Goal: Task Accomplishment & Management: Manage account settings

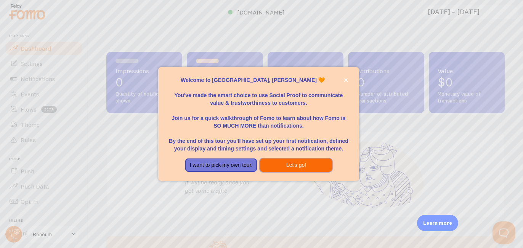
click at [305, 162] on button "Let's go!" at bounding box center [296, 166] width 72 height 14
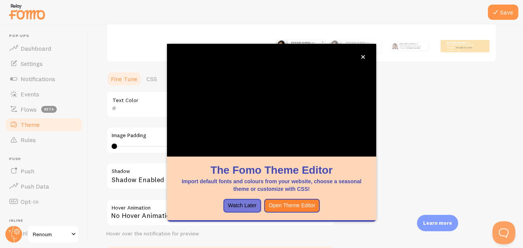
scroll to position [140, 0]
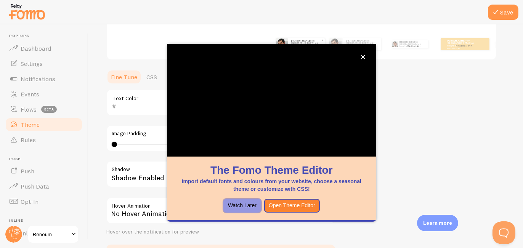
click at [244, 204] on button "Watch Later" at bounding box center [242, 206] width 38 height 14
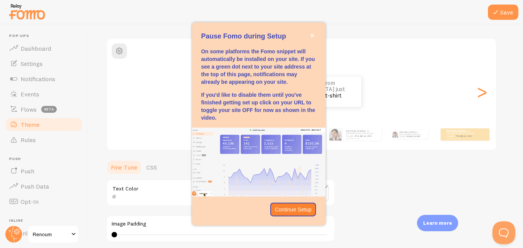
scroll to position [49, 0]
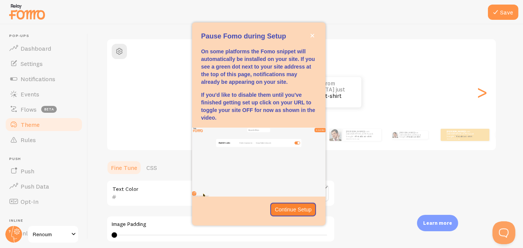
click at [290, 199] on div "Pause Fomo during Setup" at bounding box center [258, 200] width 133 height 6
click at [290, 206] on p "Continue Setup" at bounding box center [293, 210] width 37 height 8
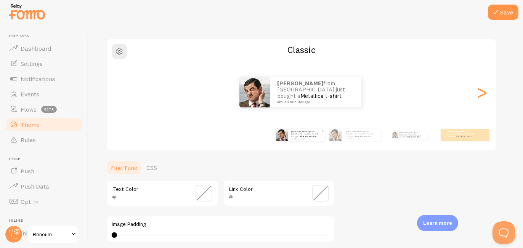
click at [208, 190] on span at bounding box center [204, 193] width 17 height 17
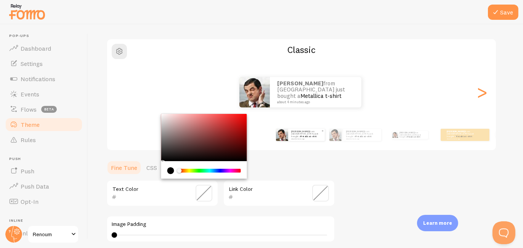
click at [320, 198] on span at bounding box center [320, 193] width 17 height 17
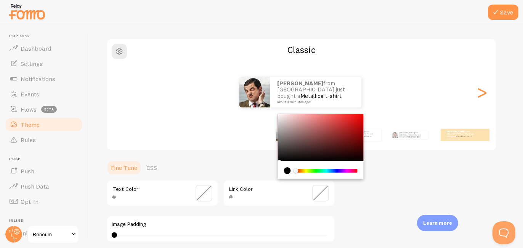
drag, startPoint x: 306, startPoint y: 154, endPoint x: 311, endPoint y: 141, distance: 13.7
click at [311, 141] on div "Chrome color picker" at bounding box center [321, 137] width 86 height 47
drag, startPoint x: 311, startPoint y: 141, endPoint x: 303, endPoint y: 159, distance: 19.6
click at [282, 161] on div "Chrome color picker" at bounding box center [279, 163] width 5 height 5
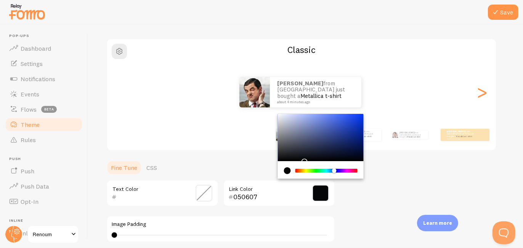
click at [334, 172] on div "Chrome color picker" at bounding box center [326, 171] width 61 height 4
click at [334, 172] on div "Chrome color picker" at bounding box center [334, 170] width 5 height 5
drag, startPoint x: 334, startPoint y: 172, endPoint x: 344, endPoint y: 129, distance: 43.8
click at [344, 129] on div "Chrome color picker" at bounding box center [321, 146] width 86 height 65
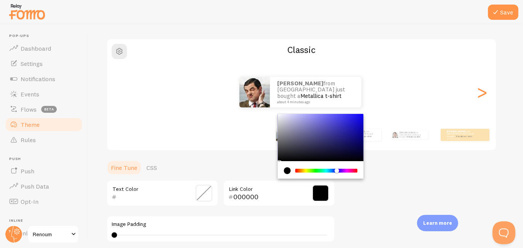
click at [337, 170] on div "Chrome color picker" at bounding box center [326, 171] width 61 height 4
click at [341, 135] on div "Chrome color picker" at bounding box center [321, 137] width 86 height 47
drag, startPoint x: 341, startPoint y: 135, endPoint x: 343, endPoint y: 128, distance: 7.9
click at [343, 128] on div "Chrome color picker" at bounding box center [344, 130] width 5 height 5
click at [342, 130] on div "Chrome color picker" at bounding box center [344, 130] width 5 height 5
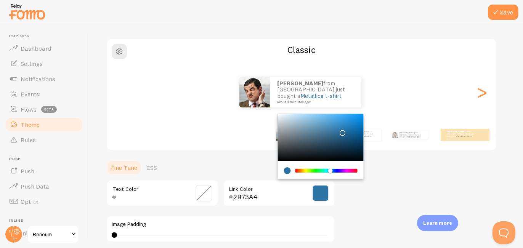
click at [330, 172] on div "Chrome color picker" at bounding box center [326, 171] width 61 height 4
drag, startPoint x: 339, startPoint y: 144, endPoint x: 346, endPoint y: 139, distance: 8.0
click at [346, 139] on div "Chrome color picker" at bounding box center [321, 137] width 86 height 47
click at [345, 135] on div "Chrome color picker" at bounding box center [342, 133] width 5 height 5
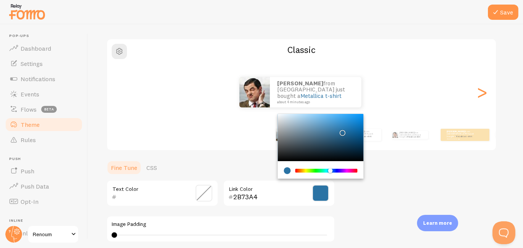
click at [345, 135] on div "Chrome color picker" at bounding box center [342, 133] width 5 height 5
drag, startPoint x: 346, startPoint y: 139, endPoint x: 327, endPoint y: 137, distance: 18.4
click at [346, 140] on div "Chrome color picker" at bounding box center [347, 142] width 5 height 5
click at [330, 136] on div "Chrome color picker" at bounding box center [331, 138] width 5 height 5
drag, startPoint x: 330, startPoint y: 136, endPoint x: 338, endPoint y: 135, distance: 8.8
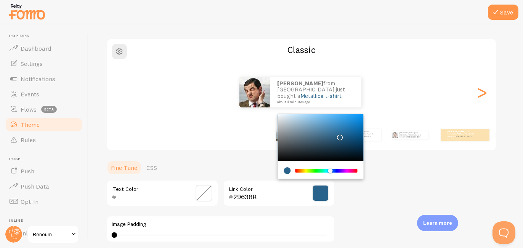
click at [338, 135] on div "Chrome color picker" at bounding box center [340, 137] width 5 height 5
click at [218, 160] on ul "Fine Tune CSS" at bounding box center [220, 167] width 229 height 15
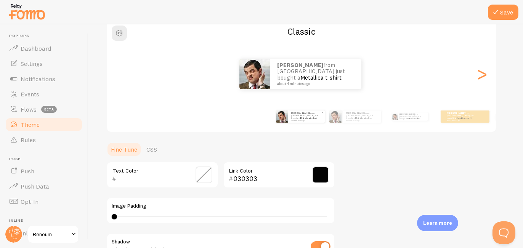
scroll to position [71, 0]
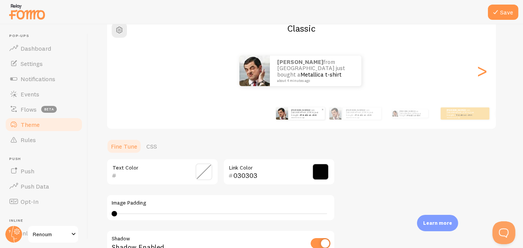
click at [320, 171] on span at bounding box center [320, 171] width 17 height 17
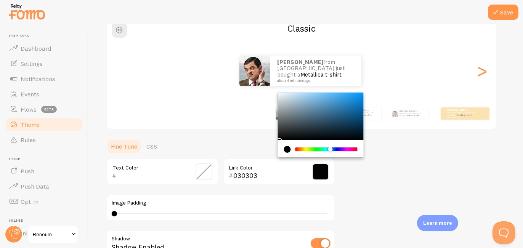
click at [338, 122] on div "Chrome color picker" at bounding box center [321, 116] width 86 height 47
type input "0C4872"
drag, startPoint x: 338, startPoint y: 122, endPoint x: 354, endPoint y: 118, distance: 17.3
click at [354, 119] on div "Chrome color picker" at bounding box center [356, 121] width 5 height 5
click at [397, 144] on div "Theme Choose a theme for your notifications Classic Yazan from [GEOGRAPHIC_DATA…" at bounding box center [305, 153] width 398 height 362
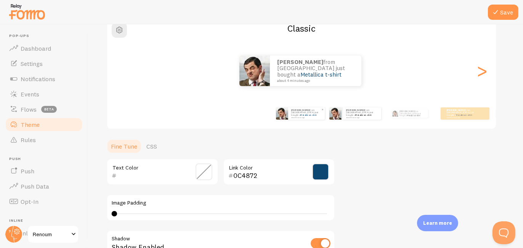
click at [360, 122] on div "Yazan from [GEOGRAPHIC_DATA] just bought a Metallica t-shirt about 4 minutes ago" at bounding box center [355, 113] width 49 height 21
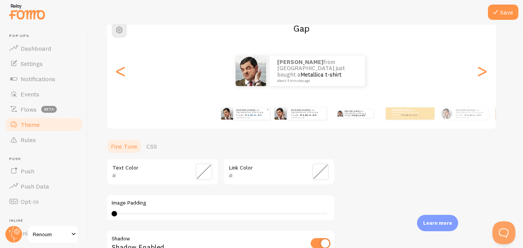
click at [363, 120] on div "Yazan from [GEOGRAPHIC_DATA] just bought a Metallica t-shirt about 4 minutes ago" at bounding box center [355, 113] width 49 height 21
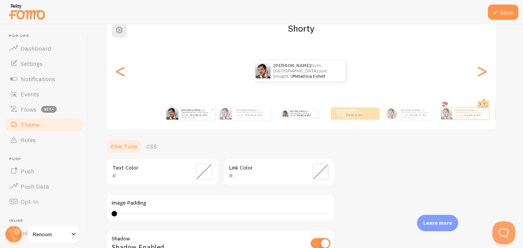
click at [363, 120] on div "Yazan from [GEOGRAPHIC_DATA] just bought a Metallica t-shirt about 4 minutes ago" at bounding box center [355, 113] width 49 height 21
click at [363, 120] on div "Yazan from [GEOGRAPHIC_DATA] just bought a Metallica t-shirt about 4 minutes ag…" at bounding box center [385, 113] width 438 height 21
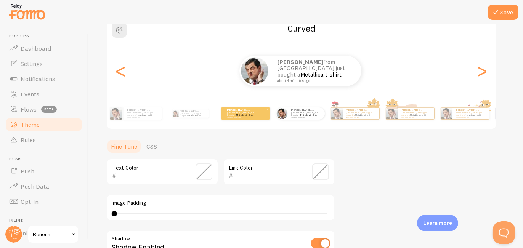
click at [247, 117] on small "about 4 minutes ago" at bounding box center [242, 118] width 30 height 2
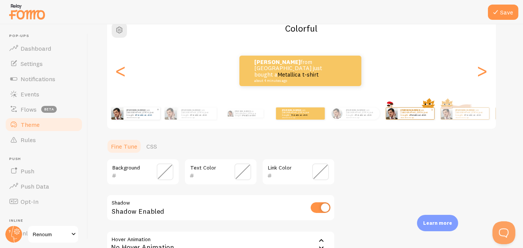
click at [386, 108] on img at bounding box center [391, 113] width 11 height 11
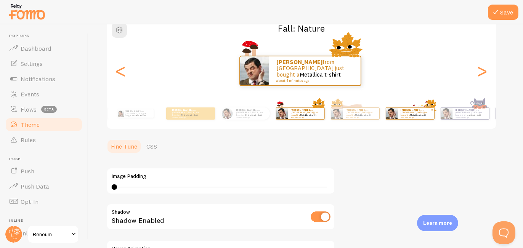
click at [401, 117] on small "about 4 minutes ago" at bounding box center [416, 118] width 30 height 2
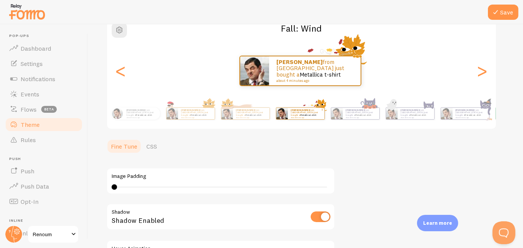
click at [401, 117] on small "about 4 minutes ago" at bounding box center [416, 118] width 30 height 2
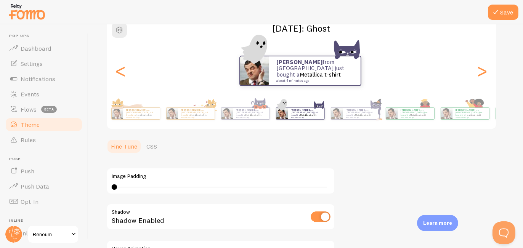
click at [407, 86] on div "Yazan from [GEOGRAPHIC_DATA] just bought a Metallica t-shirt about 4 minutes ago" at bounding box center [300, 71] width 386 height 30
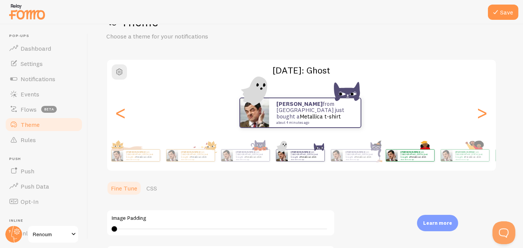
click at [413, 146] on div "Yazan from [GEOGRAPHIC_DATA] just bought a Metallica t-shirt about 4 minutes ago" at bounding box center [410, 155] width 49 height 21
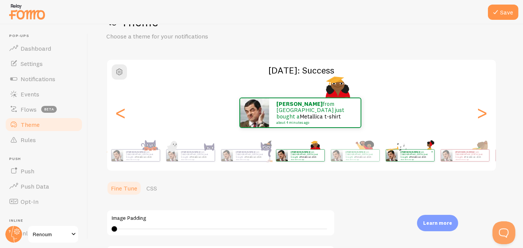
click at [410, 155] on link "Metallica t-shirt" at bounding box center [418, 156] width 16 height 3
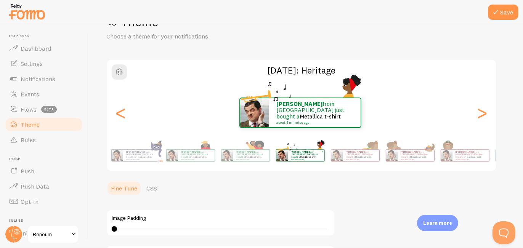
click at [410, 155] on link "Metallica t-shirt" at bounding box center [418, 156] width 16 height 3
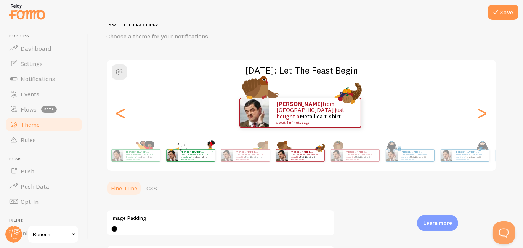
click at [410, 155] on link "Metallica t-shirt" at bounding box center [418, 156] width 16 height 3
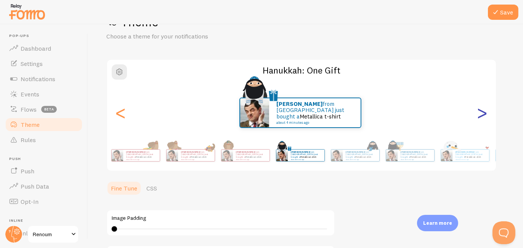
click at [481, 109] on div ">" at bounding box center [482, 112] width 9 height 55
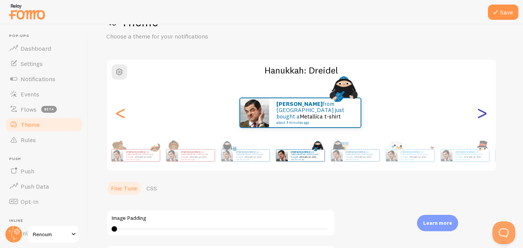
click at [481, 109] on div ">" at bounding box center [482, 112] width 9 height 55
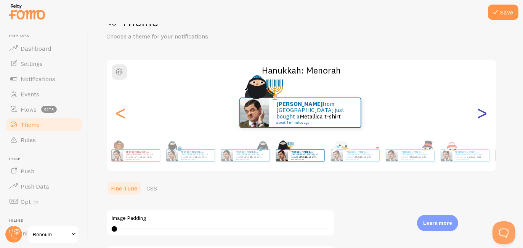
click at [481, 109] on div ">" at bounding box center [482, 112] width 9 height 55
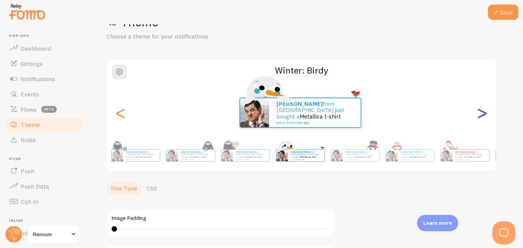
click at [481, 109] on div ">" at bounding box center [482, 112] width 9 height 55
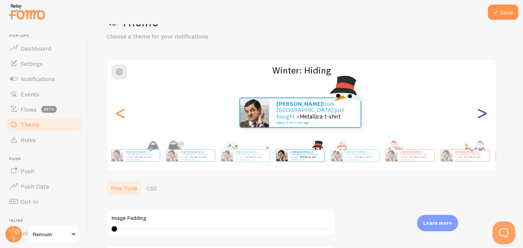
click at [481, 109] on div ">" at bounding box center [482, 112] width 9 height 55
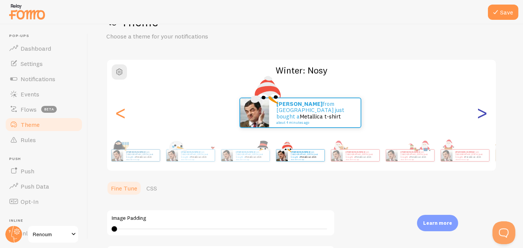
click at [481, 109] on div ">" at bounding box center [482, 112] width 9 height 55
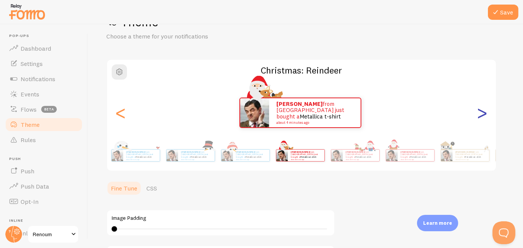
click at [481, 109] on div ">" at bounding box center [482, 112] width 9 height 55
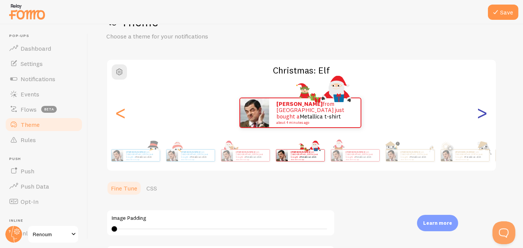
click at [481, 109] on div ">" at bounding box center [482, 112] width 9 height 55
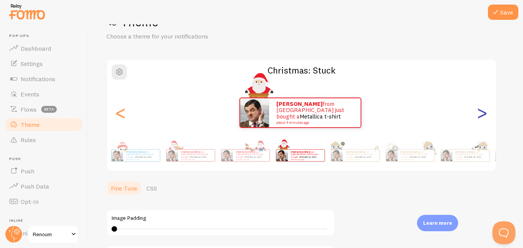
click at [481, 109] on div ">" at bounding box center [482, 112] width 9 height 55
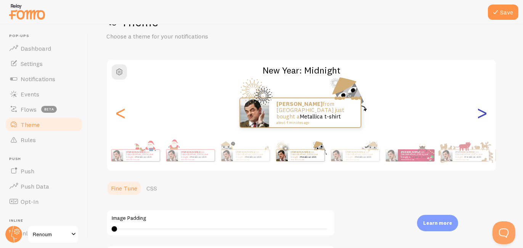
click at [481, 109] on div ">" at bounding box center [482, 112] width 9 height 55
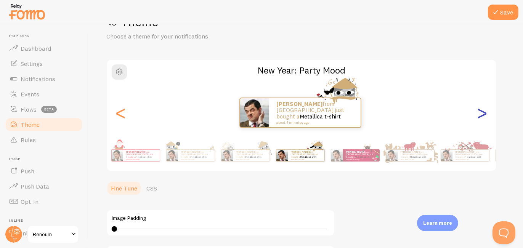
click at [481, 109] on div ">" at bounding box center [482, 112] width 9 height 55
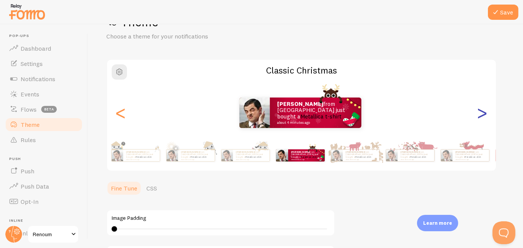
click at [481, 109] on div ">" at bounding box center [482, 112] width 9 height 55
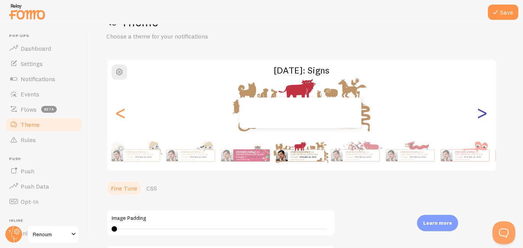
click at [481, 109] on div ">" at bounding box center [482, 112] width 9 height 55
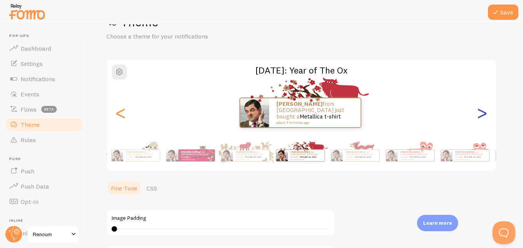
click at [481, 109] on div ">" at bounding box center [482, 112] width 9 height 55
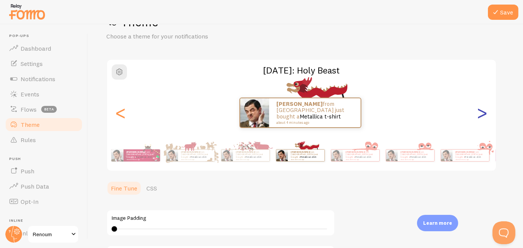
click at [481, 109] on div ">" at bounding box center [482, 112] width 9 height 55
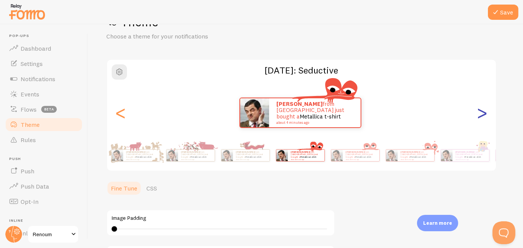
click at [481, 109] on div ">" at bounding box center [482, 112] width 9 height 55
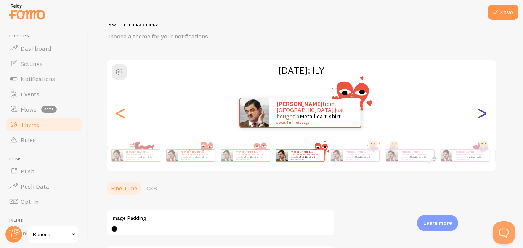
click at [481, 109] on div ">" at bounding box center [482, 112] width 9 height 55
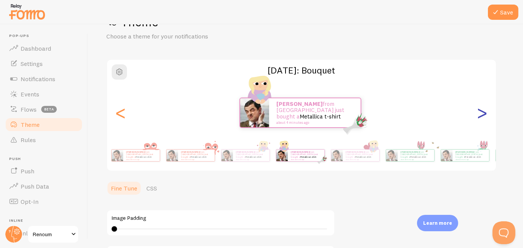
click at [481, 109] on div ">" at bounding box center [482, 112] width 9 height 55
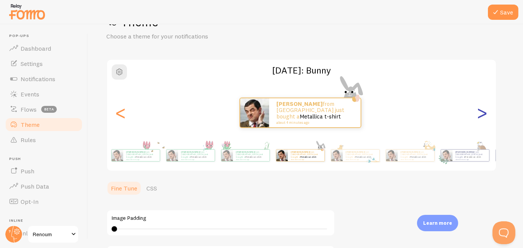
click at [481, 109] on div ">" at bounding box center [482, 112] width 9 height 55
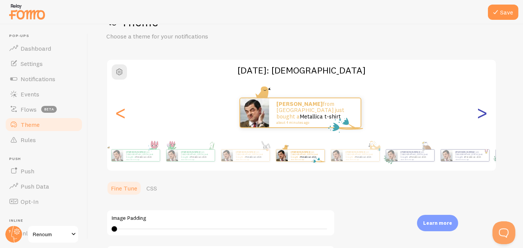
click at [481, 109] on div ">" at bounding box center [482, 112] width 9 height 55
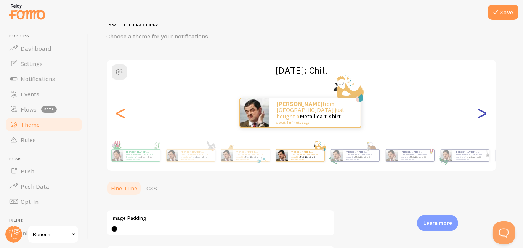
click at [481, 109] on div ">" at bounding box center [482, 112] width 9 height 55
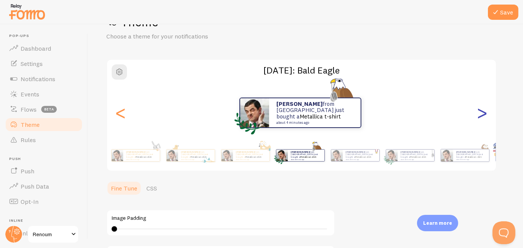
click at [481, 109] on div ">" at bounding box center [482, 112] width 9 height 55
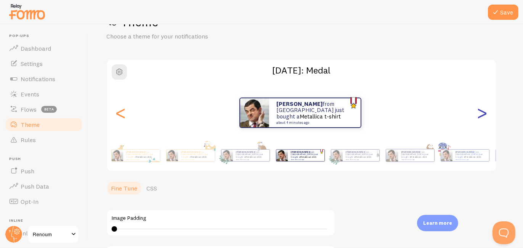
click at [481, 109] on div ">" at bounding box center [482, 112] width 9 height 55
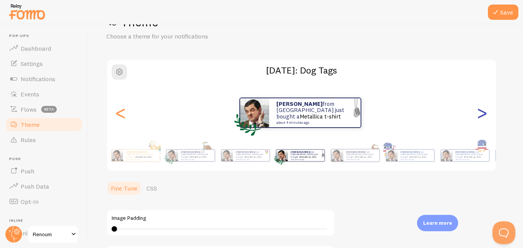
click at [481, 109] on div ">" at bounding box center [482, 112] width 9 height 55
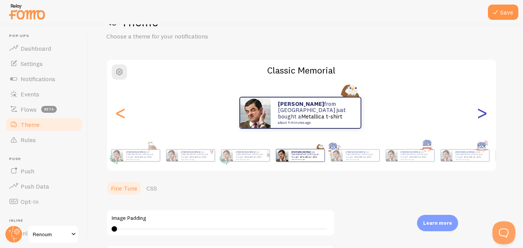
click at [481, 109] on div ">" at bounding box center [482, 112] width 9 height 55
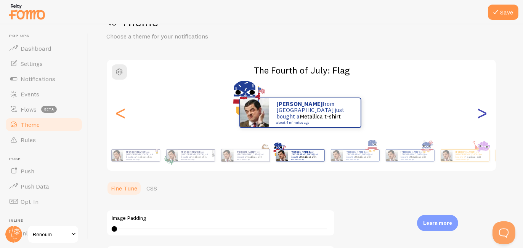
click at [481, 109] on div ">" at bounding box center [482, 112] width 9 height 55
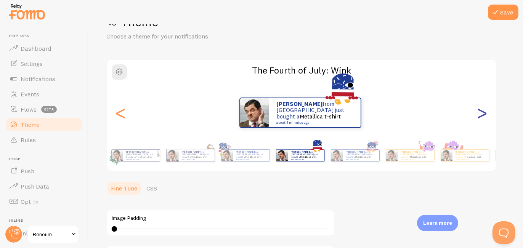
click at [481, 109] on div ">" at bounding box center [482, 112] width 9 height 55
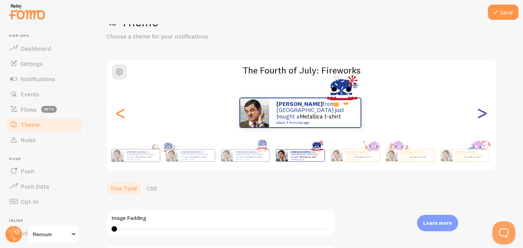
click at [481, 109] on div ">" at bounding box center [482, 112] width 9 height 55
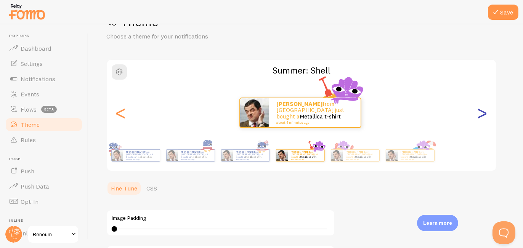
click at [481, 109] on div ">" at bounding box center [482, 112] width 9 height 55
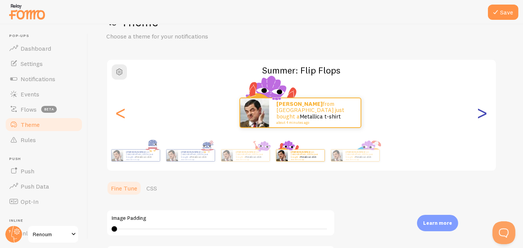
click at [481, 109] on div ">" at bounding box center [482, 112] width 9 height 55
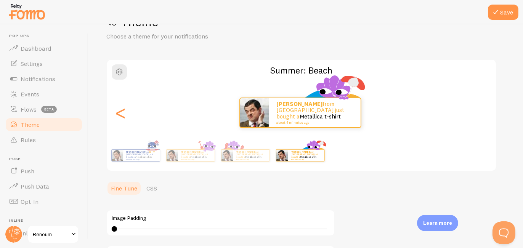
click at [481, 109] on div "Yazan from [GEOGRAPHIC_DATA] just bought a Metallica t-shirt about 4 minutes ago" at bounding box center [300, 113] width 386 height 30
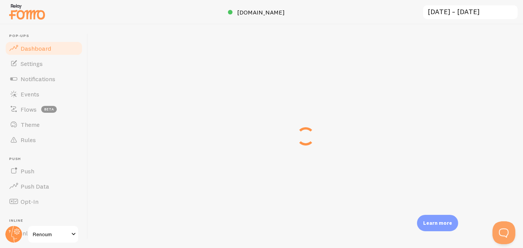
click at [31, 43] on link "Dashboard" at bounding box center [44, 48] width 79 height 15
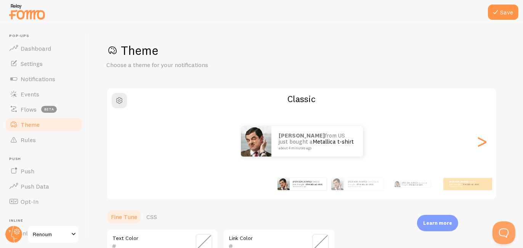
click at [370, 195] on div "[PERSON_NAME] from [GEOGRAPHIC_DATA] just bought a Metallica t-shirt about 4 mi…" at bounding box center [302, 184] width 438 height 30
click at [454, 186] on small "about 4 minutes ago" at bounding box center [464, 187] width 30 height 2
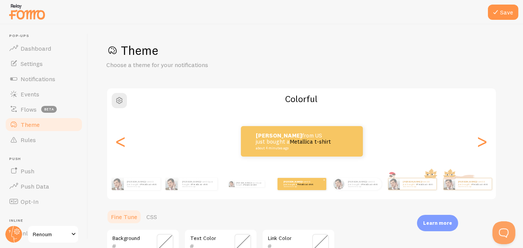
click at [455, 185] on div "[PERSON_NAME] from US just bought a Metallica t-shirt about 4 minutes ago" at bounding box center [473, 183] width 37 height 11
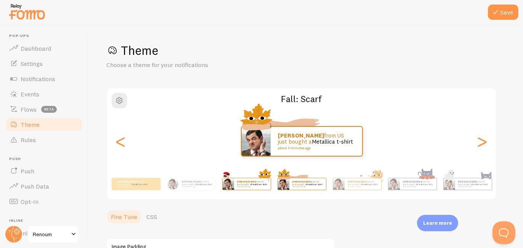
click at [251, 189] on div "[PERSON_NAME] from US just bought a Metallica t-shirt about 4 minutes ago" at bounding box center [252, 183] width 37 height 11
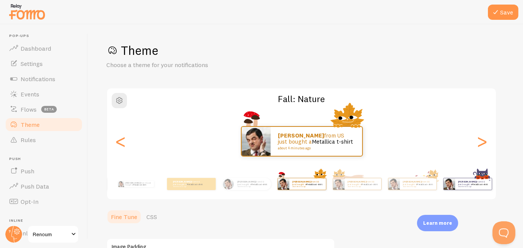
click at [452, 187] on img at bounding box center [448, 183] width 11 height 11
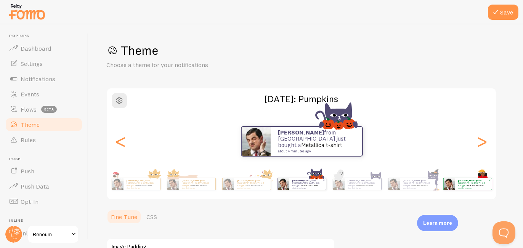
click at [469, 182] on p "Yazan from [GEOGRAPHIC_DATA] just bought a Metallica t-shirt about 4 minutes ago" at bounding box center [473, 184] width 30 height 10
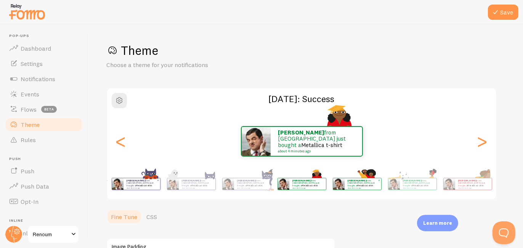
click at [375, 188] on small "about 4 minutes ago" at bounding box center [363, 188] width 30 height 2
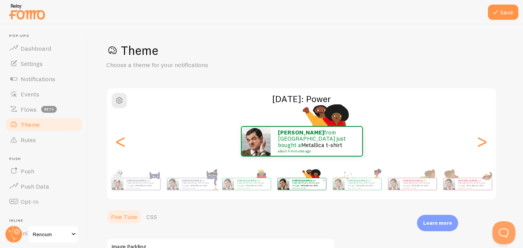
click at [375, 188] on small "about 4 minutes ago" at bounding box center [363, 188] width 30 height 2
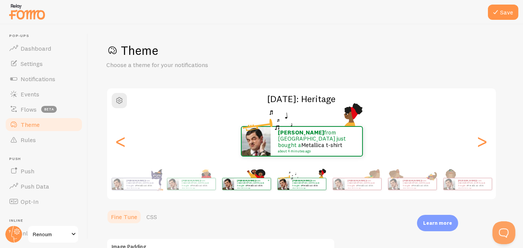
click at [375, 188] on small "about 4 minutes ago" at bounding box center [363, 188] width 30 height 2
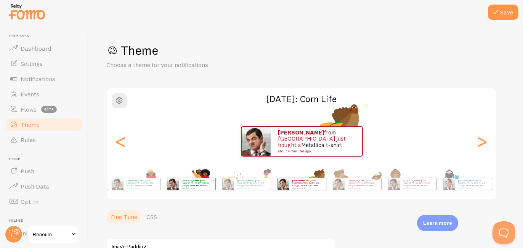
click at [375, 188] on small "about 4 minutes ago" at bounding box center [363, 188] width 30 height 2
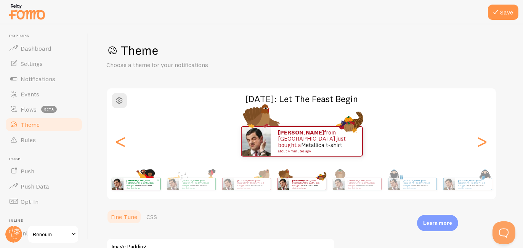
click at [375, 188] on small "about 4 minutes ago" at bounding box center [363, 188] width 30 height 2
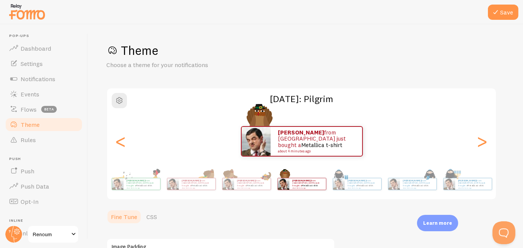
click at [375, 188] on small "about 4 minutes ago" at bounding box center [363, 188] width 30 height 2
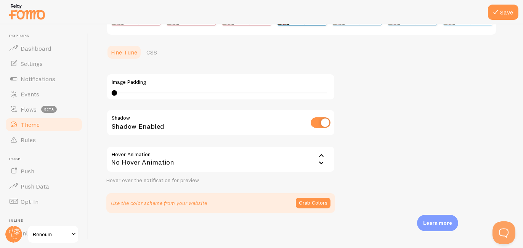
scroll to position [133, 0]
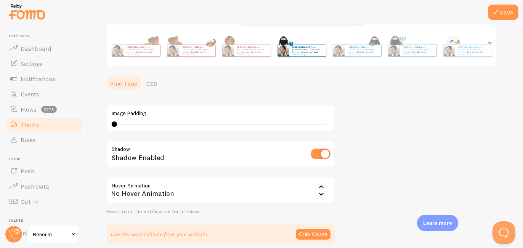
click at [239, 185] on div "No Hover Animation" at bounding box center [220, 190] width 229 height 27
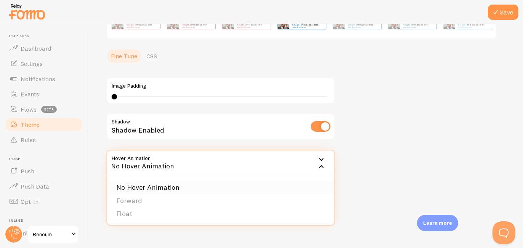
scroll to position [165, 0]
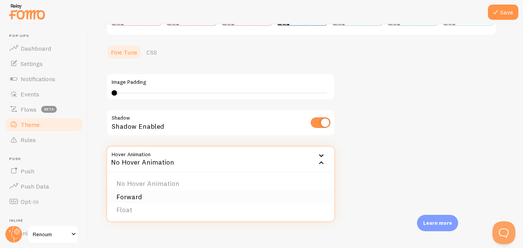
click at [202, 196] on li "Forward" at bounding box center [220, 197] width 227 height 13
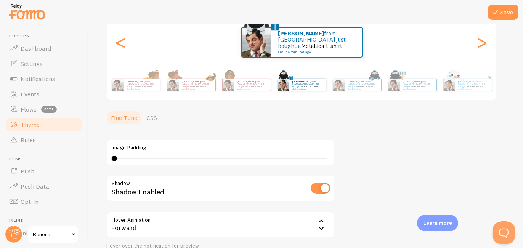
scroll to position [98, 0]
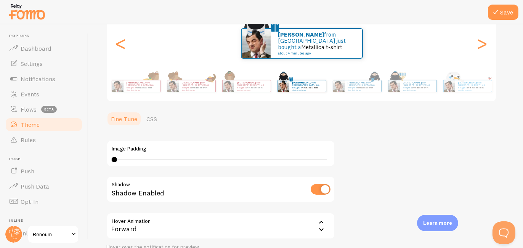
click at [322, 192] on input "checkbox" at bounding box center [321, 189] width 20 height 11
checkbox input "true"
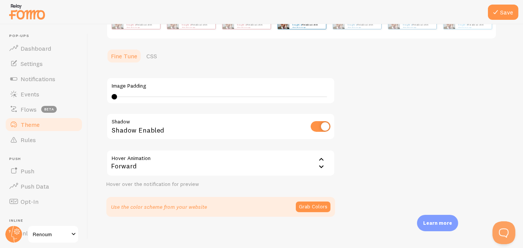
click at [295, 184] on div "Hover over the notification for preview" at bounding box center [220, 184] width 229 height 7
click at [304, 164] on div "Forward" at bounding box center [220, 163] width 229 height 27
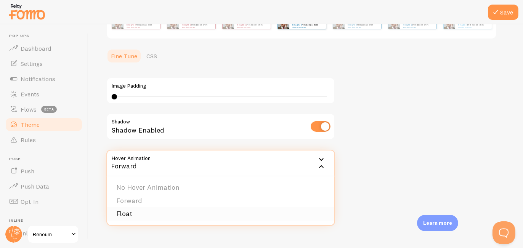
click at [242, 210] on li "Float" at bounding box center [220, 213] width 227 height 13
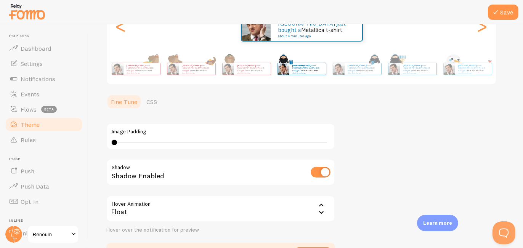
scroll to position [115, 0]
click at [243, 204] on div "Float" at bounding box center [220, 209] width 229 height 27
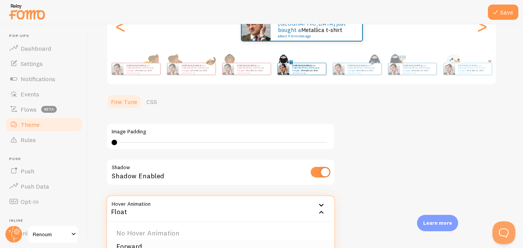
click at [171, 240] on li "Forward" at bounding box center [220, 246] width 227 height 13
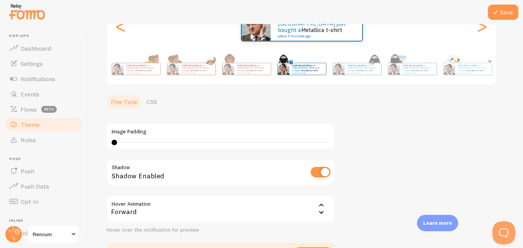
scroll to position [165, 0]
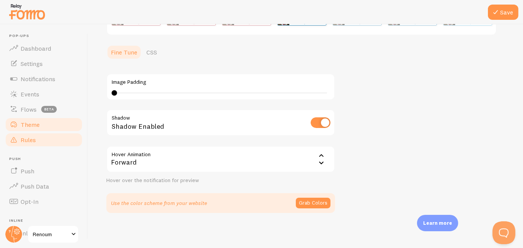
click at [27, 136] on span "Rules" at bounding box center [28, 140] width 15 height 8
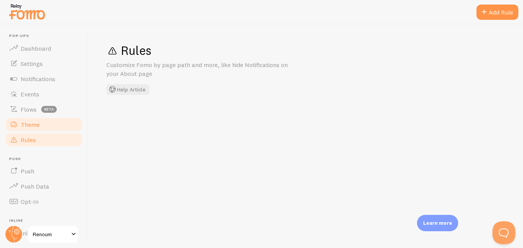
click at [34, 129] on link "Theme" at bounding box center [44, 124] width 79 height 15
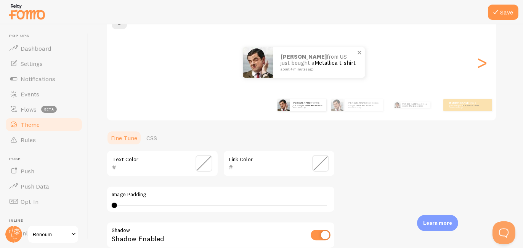
scroll to position [78, 0]
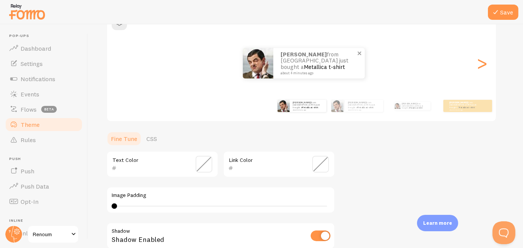
click at [316, 162] on span at bounding box center [320, 164] width 17 height 17
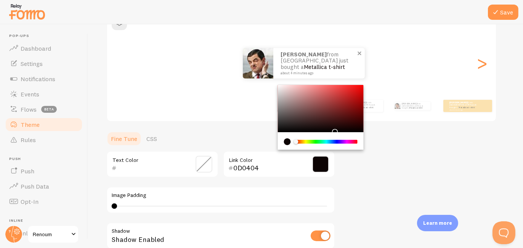
drag, startPoint x: 329, startPoint y: 103, endPoint x: 330, endPoint y: 126, distance: 22.5
click at [330, 126] on div "Chrome color picker" at bounding box center [321, 108] width 86 height 47
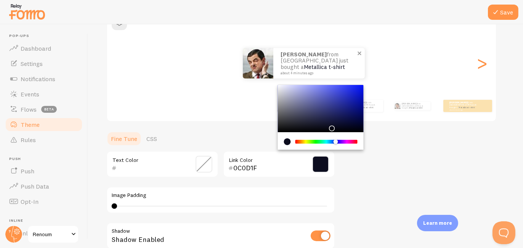
click at [336, 140] on div "Chrome color picker" at bounding box center [326, 142] width 61 height 4
click at [339, 122] on div "Chrome color picker" at bounding box center [321, 108] width 86 height 47
drag, startPoint x: 339, startPoint y: 122, endPoint x: 332, endPoint y: 117, distance: 8.9
click at [338, 123] on div "Chrome color picker" at bounding box center [340, 125] width 5 height 5
click at [386, 189] on div "Theme Choose a theme for your notifications Classic Yazan from [GEOGRAPHIC_DATA…" at bounding box center [305, 146] width 398 height 362
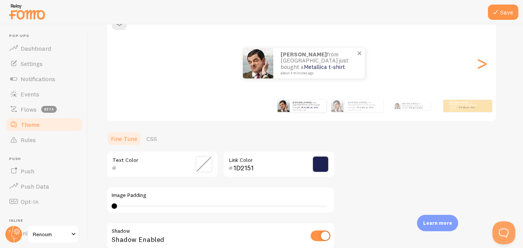
click at [328, 170] on span at bounding box center [320, 164] width 17 height 17
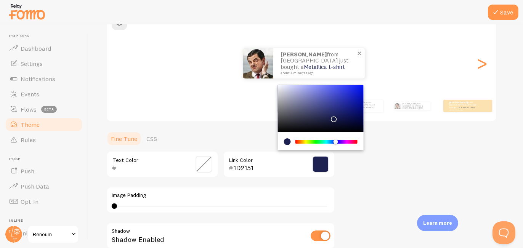
click at [324, 166] on span at bounding box center [320, 164] width 17 height 17
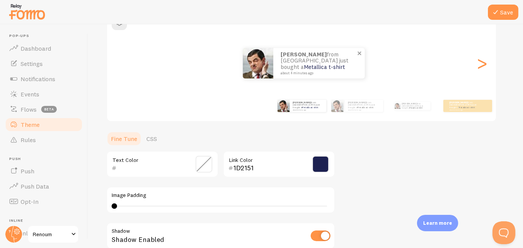
click at [324, 166] on span at bounding box center [320, 164] width 17 height 17
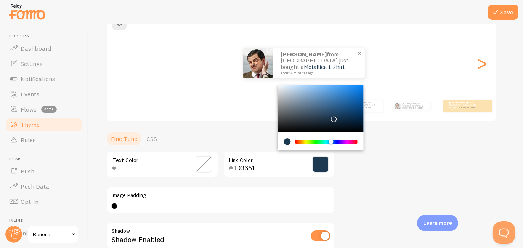
drag, startPoint x: 336, startPoint y: 141, endPoint x: 332, endPoint y: 142, distance: 4.6
click at [332, 142] on div "Chrome color picker" at bounding box center [331, 141] width 5 height 5
click at [337, 112] on div "Chrome color picker" at bounding box center [321, 108] width 86 height 47
click at [344, 114] on div "Chrome color picker" at bounding box center [321, 108] width 86 height 47
click at [341, 114] on div "Chrome color picker" at bounding box center [339, 114] width 5 height 5
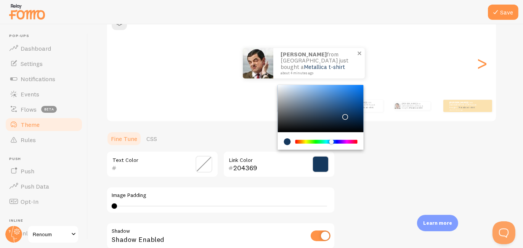
click at [344, 115] on div "Chrome color picker" at bounding box center [345, 117] width 5 height 5
type input "15385D"
click at [344, 115] on div "Chrome color picker" at bounding box center [345, 117] width 5 height 5
click at [226, 128] on div "Theme Choose a theme for your notifications Classic Yazan from [GEOGRAPHIC_DATA…" at bounding box center [305, 146] width 398 height 362
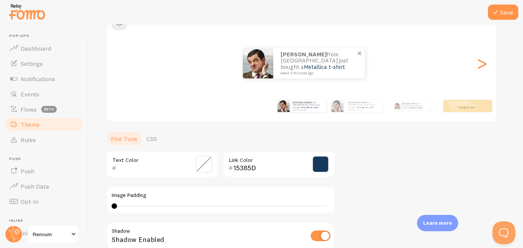
click at [210, 167] on span at bounding box center [204, 164] width 17 height 17
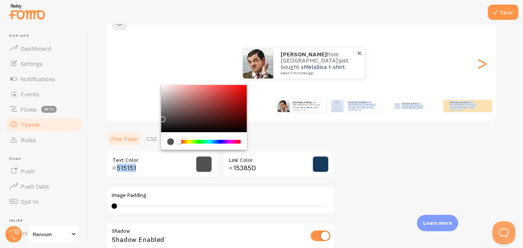
drag, startPoint x: 204, startPoint y: 95, endPoint x: 156, endPoint y: 116, distance: 52.4
click at [156, 116] on div "Theme Choose a theme for your notifications Classic Yazan from [GEOGRAPHIC_DATA…" at bounding box center [305, 146] width 398 height 362
type input "535353"
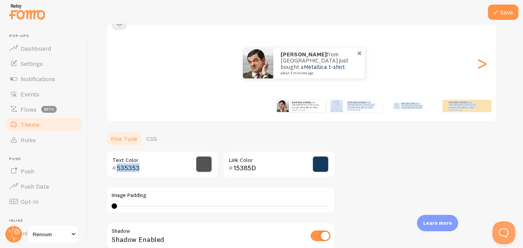
click at [325, 128] on div "Theme Choose a theme for your notifications Classic Yazan from [GEOGRAPHIC_DATA…" at bounding box center [305, 146] width 398 height 362
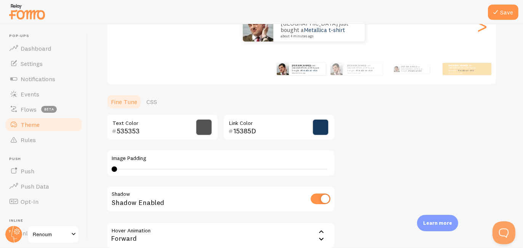
scroll to position [93, 0]
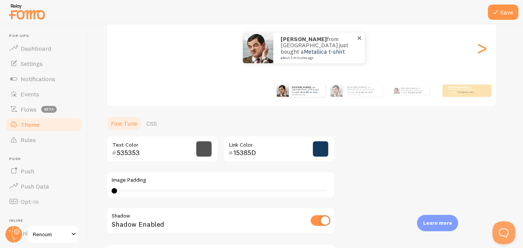
click at [168, 191] on div "0 0 - undefined" at bounding box center [221, 191] width 218 height 6
drag, startPoint x: 154, startPoint y: 191, endPoint x: 166, endPoint y: 190, distance: 11.8
click at [166, 191] on div "10" at bounding box center [220, 191] width 213 height 1
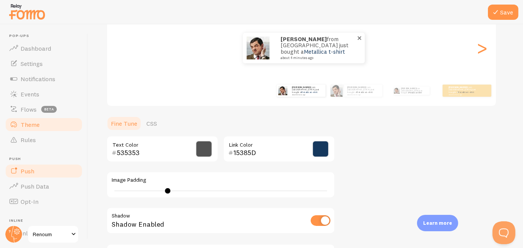
type input "0"
drag, startPoint x: 166, startPoint y: 190, endPoint x: 62, endPoint y: 176, distance: 105.3
click at [62, 176] on main "Pop-ups Dashboard Settings Notifications Events Flows beta Theme Rules [GEOGRAP…" at bounding box center [261, 136] width 523 height 224
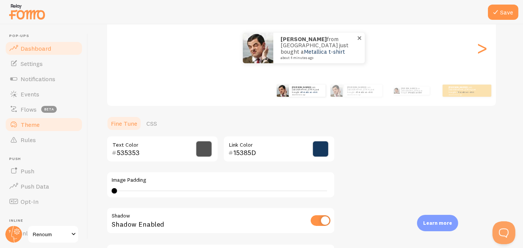
click at [54, 51] on link "Dashboard" at bounding box center [44, 48] width 79 height 15
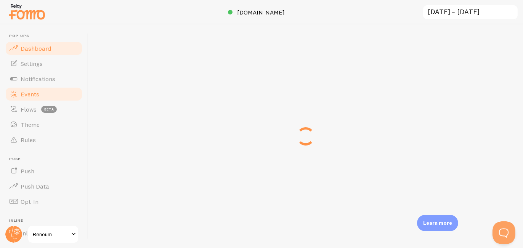
click at [35, 89] on link "Events" at bounding box center [44, 94] width 79 height 15
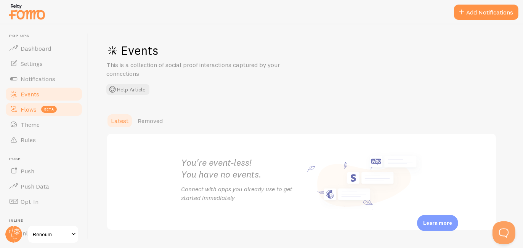
click at [31, 113] on link "Flows beta" at bounding box center [44, 109] width 79 height 15
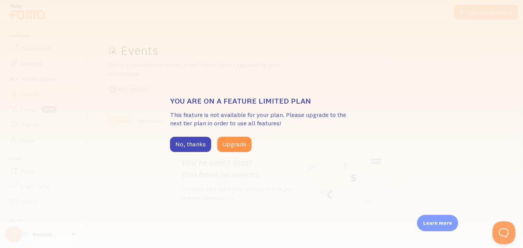
click at [30, 125] on div "You are on a feature limited plan This feature is not available for your plan. …" at bounding box center [261, 124] width 523 height 248
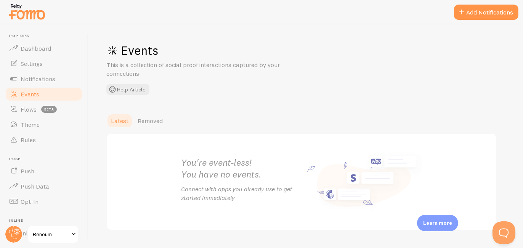
click at [66, 130] on link "Theme" at bounding box center [44, 124] width 79 height 15
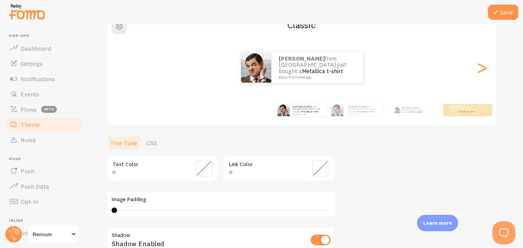
scroll to position [81, 0]
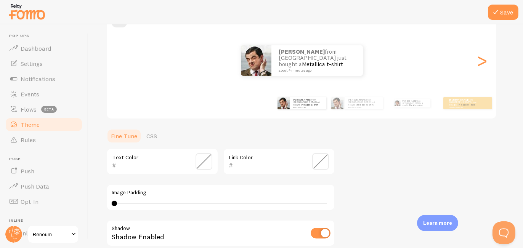
click at [274, 158] on div "Link Color" at bounding box center [279, 161] width 112 height 27
click at [312, 164] on span at bounding box center [320, 161] width 17 height 17
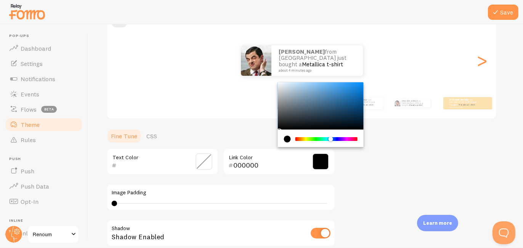
click at [331, 139] on div "Chrome color picker" at bounding box center [326, 139] width 61 height 4
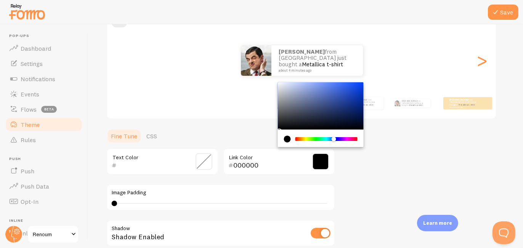
click at [334, 138] on div "Chrome color picker" at bounding box center [334, 139] width 5 height 5
click at [332, 122] on div "Chrome color picker" at bounding box center [321, 105] width 86 height 47
drag, startPoint x: 332, startPoint y: 122, endPoint x: 327, endPoint y: 111, distance: 12.4
click at [327, 111] on div "Chrome color picker" at bounding box center [328, 113] width 5 height 5
click at [229, 124] on div "Theme Choose a theme for your notifications Classic Yazan from [GEOGRAPHIC_DATA…" at bounding box center [305, 143] width 398 height 362
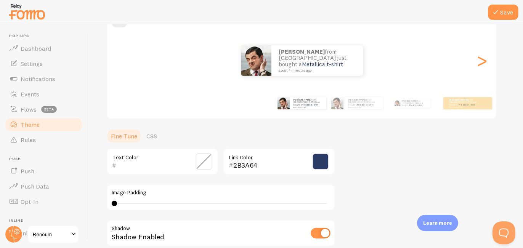
click at [202, 157] on span at bounding box center [204, 161] width 17 height 17
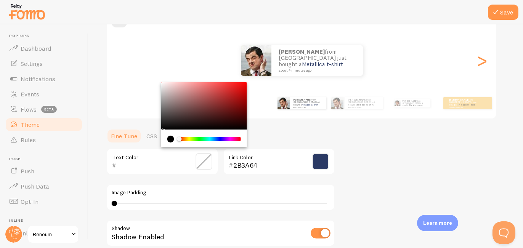
click at [202, 157] on span at bounding box center [204, 161] width 17 height 17
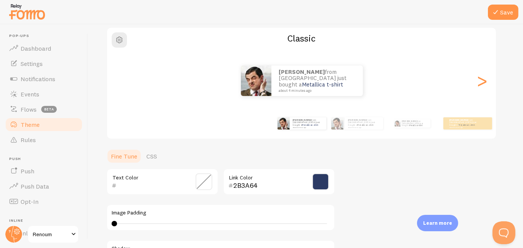
scroll to position [60, 0]
click at [505, 9] on button "Save" at bounding box center [503, 12] width 30 height 15
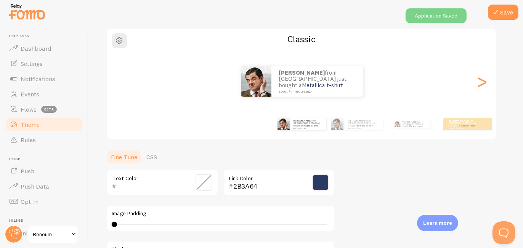
click at [325, 182] on span at bounding box center [320, 182] width 17 height 17
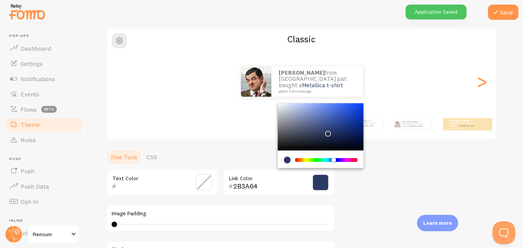
type input "39435E"
drag, startPoint x: 319, startPoint y: 131, endPoint x: 311, endPoint y: 133, distance: 7.5
click at [311, 133] on div "Chrome color picker" at bounding box center [321, 126] width 86 height 47
click at [311, 133] on div "Chrome color picker" at bounding box center [313, 135] width 5 height 5
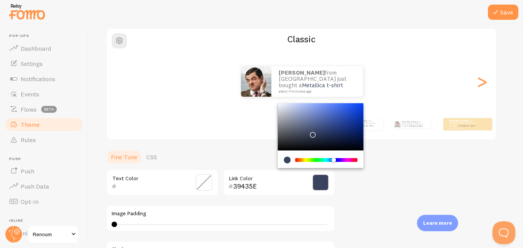
click at [311, 133] on div "Chrome color picker" at bounding box center [313, 135] width 5 height 5
click at [511, 6] on button "Save" at bounding box center [503, 12] width 30 height 15
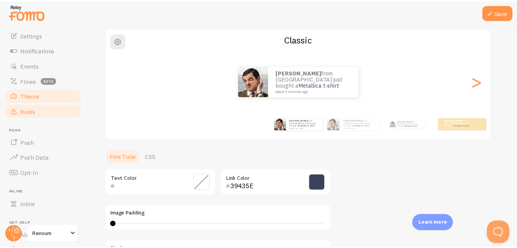
scroll to position [30, 0]
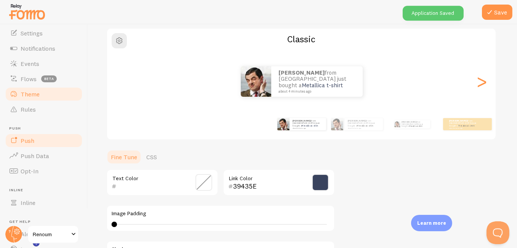
click at [45, 141] on link "Push" at bounding box center [44, 140] width 79 height 15
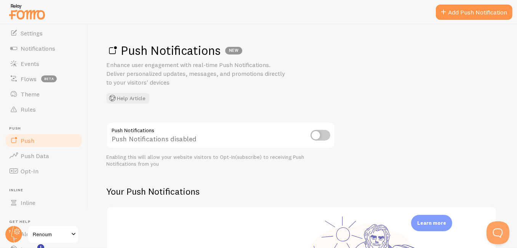
scroll to position [64, 0]
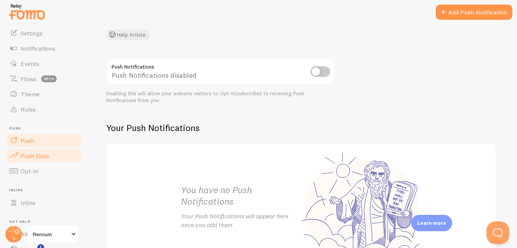
click at [57, 151] on link "Push Data" at bounding box center [44, 155] width 79 height 15
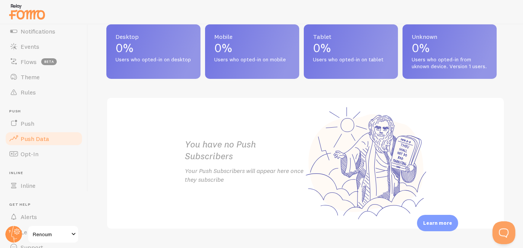
scroll to position [402, 0]
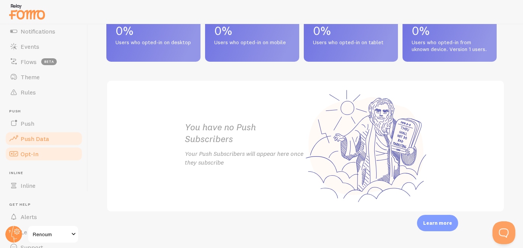
click at [37, 151] on span "Opt-In" at bounding box center [30, 154] width 18 height 8
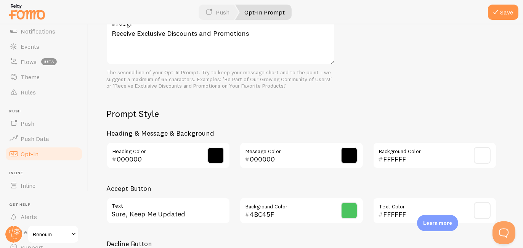
scroll to position [375, 0]
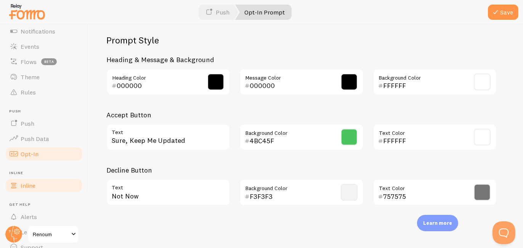
click at [48, 184] on link "Inline" at bounding box center [44, 185] width 79 height 15
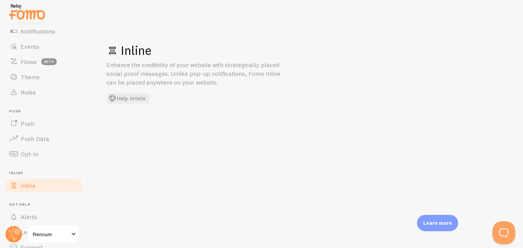
scroll to position [82, 0]
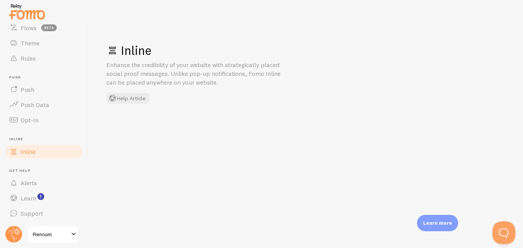
click at [48, 184] on link "Alerts" at bounding box center [44, 182] width 79 height 15
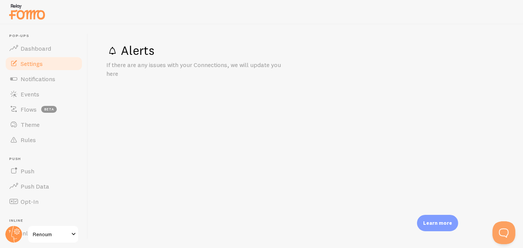
click at [50, 67] on link "Settings" at bounding box center [44, 63] width 79 height 15
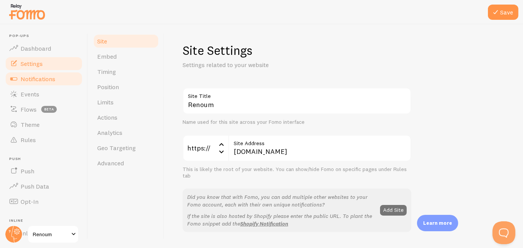
click at [50, 79] on span "Notifications" at bounding box center [38, 79] width 35 height 8
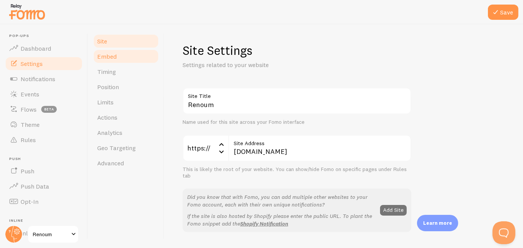
click at [117, 53] on link "Embed" at bounding box center [126, 56] width 67 height 15
click at [508, 14] on button "Save" at bounding box center [503, 12] width 30 height 15
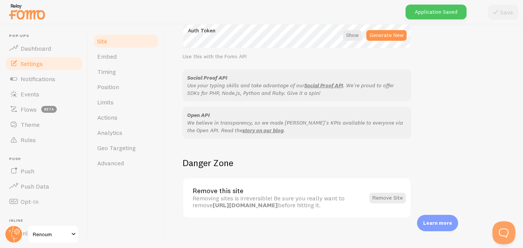
scroll to position [470, 0]
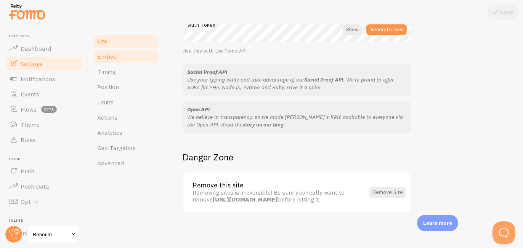
click at [141, 56] on link "Embed" at bounding box center [126, 56] width 67 height 15
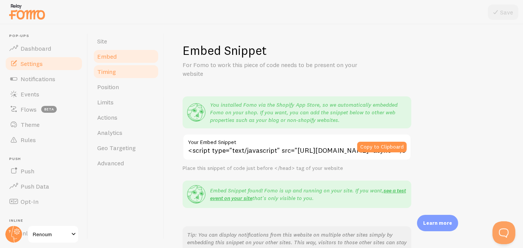
click at [139, 69] on link "Timing" at bounding box center [126, 71] width 67 height 15
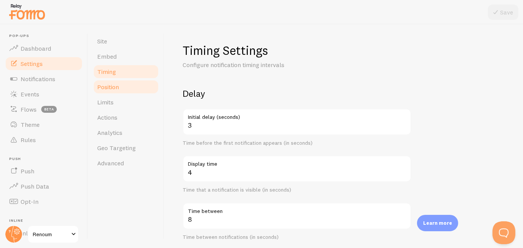
click at [132, 82] on link "Position" at bounding box center [126, 86] width 67 height 15
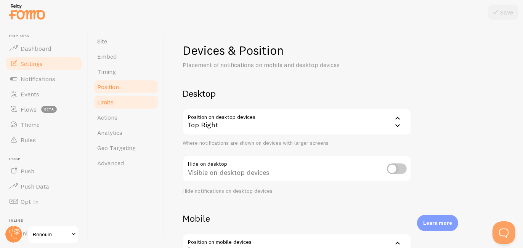
click at [121, 109] on link "Limits" at bounding box center [126, 102] width 67 height 15
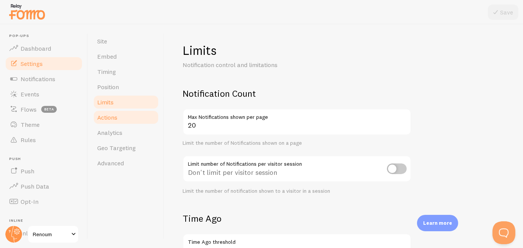
click at [119, 115] on link "Actions" at bounding box center [126, 117] width 67 height 15
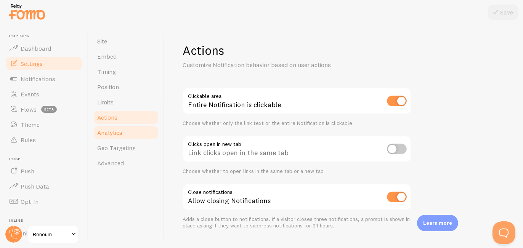
click at [128, 131] on link "Analytics" at bounding box center [126, 132] width 67 height 15
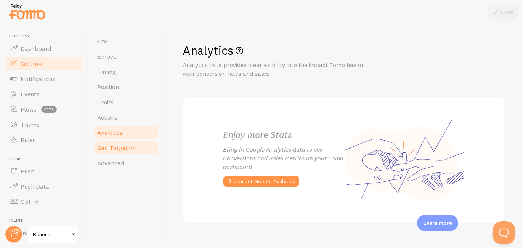
click at [124, 144] on span "Geo Targeting" at bounding box center [116, 148] width 38 height 8
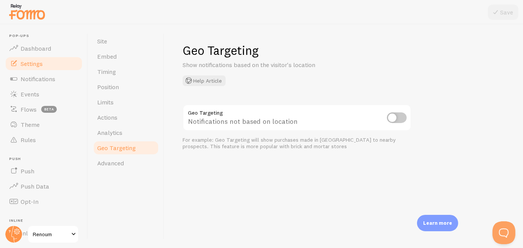
click at [391, 120] on input "checkbox" at bounding box center [397, 117] width 20 height 11
checkbox input "true"
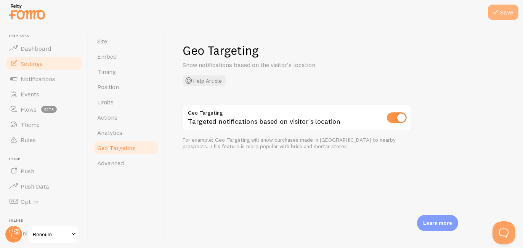
click at [495, 11] on icon at bounding box center [495, 12] width 9 height 9
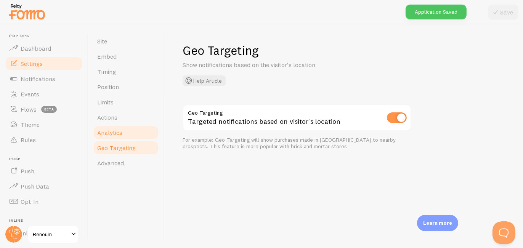
click at [132, 135] on link "Analytics" at bounding box center [126, 132] width 67 height 15
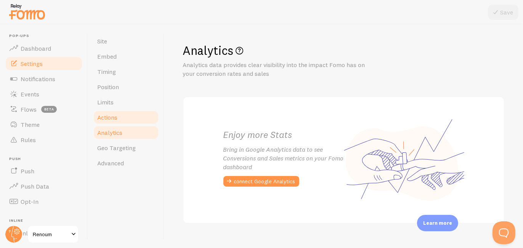
click at [129, 122] on link "Actions" at bounding box center [126, 117] width 67 height 15
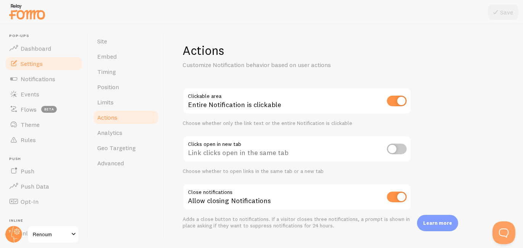
scroll to position [16, 0]
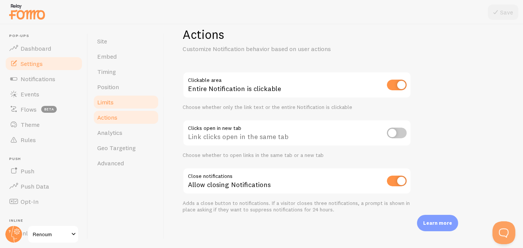
click at [136, 96] on link "Limits" at bounding box center [126, 102] width 67 height 15
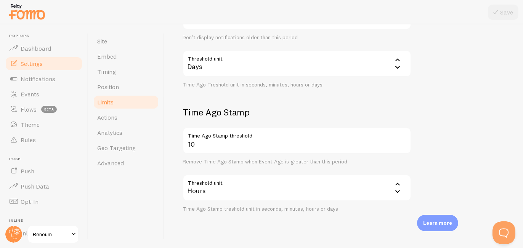
scroll to position [231, 0]
click at [135, 93] on link "Position" at bounding box center [126, 86] width 67 height 15
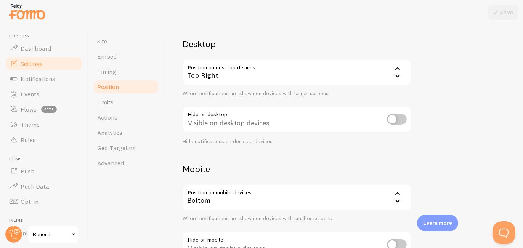
scroll to position [107, 0]
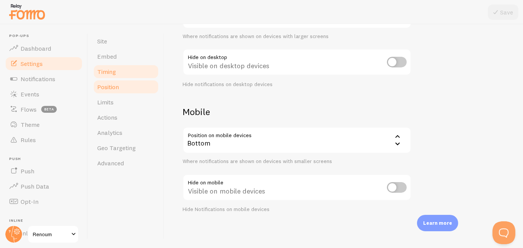
click at [130, 71] on link "Timing" at bounding box center [126, 71] width 67 height 15
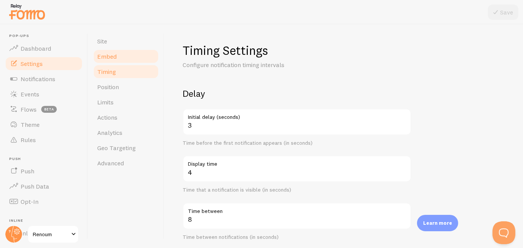
click at [131, 55] on link "Embed" at bounding box center [126, 56] width 67 height 15
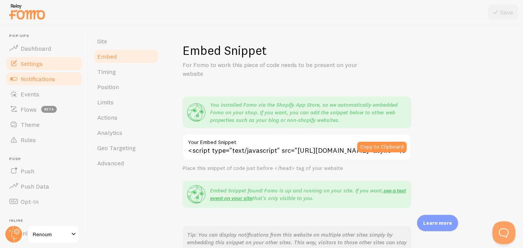
click at [26, 75] on span "Notifications" at bounding box center [38, 79] width 35 height 8
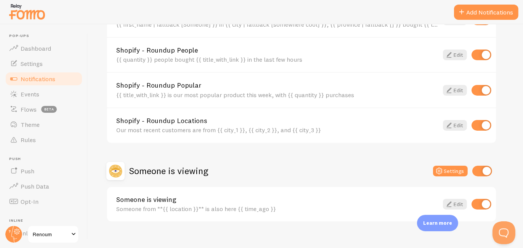
scroll to position [356, 0]
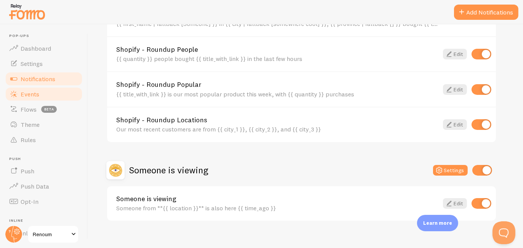
click at [54, 95] on link "Events" at bounding box center [44, 94] width 79 height 15
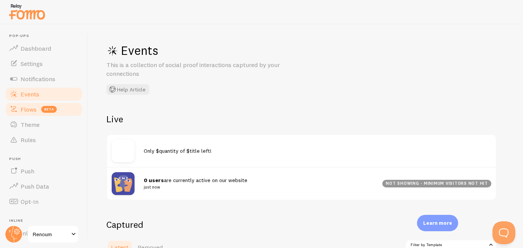
click at [36, 111] on span "Flows" at bounding box center [29, 110] width 16 height 8
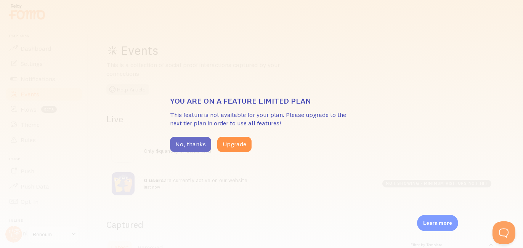
click at [185, 143] on button "No, thanks" at bounding box center [190, 144] width 41 height 15
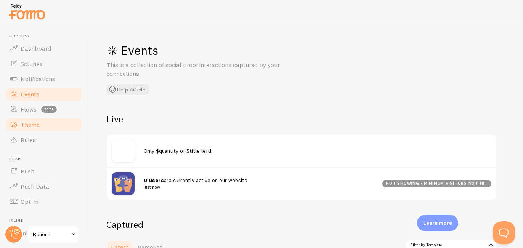
click at [54, 117] on link "Theme" at bounding box center [44, 124] width 79 height 15
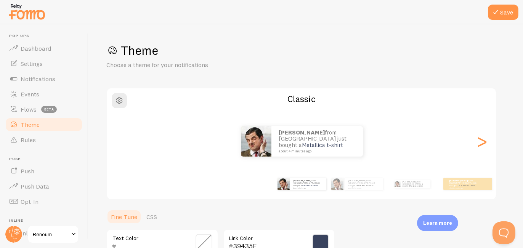
scroll to position [20, 0]
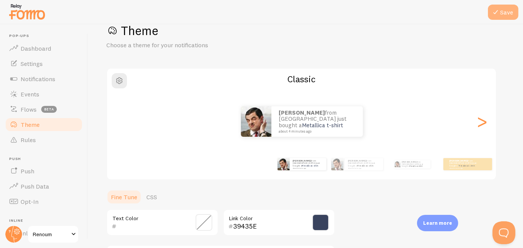
click at [512, 11] on button "Save" at bounding box center [503, 12] width 30 height 15
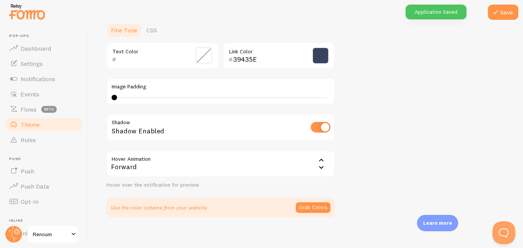
scroll to position [191, 0]
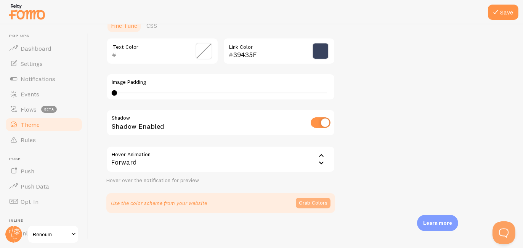
click at [319, 200] on button "Grab Colors" at bounding box center [313, 203] width 35 height 11
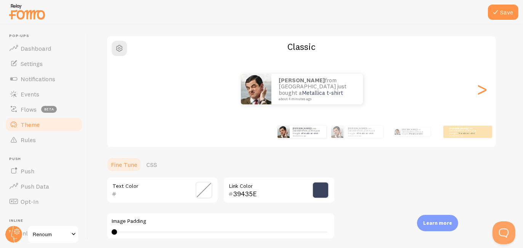
scroll to position [44, 0]
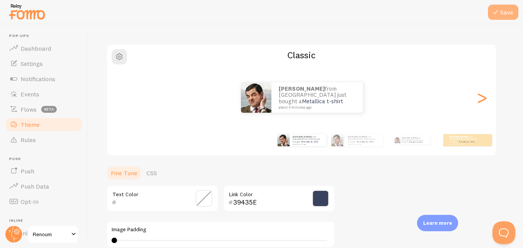
click at [503, 16] on button "Save" at bounding box center [503, 12] width 30 height 15
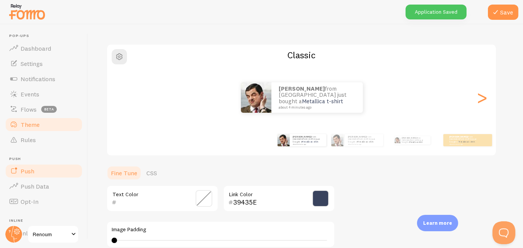
scroll to position [82, 0]
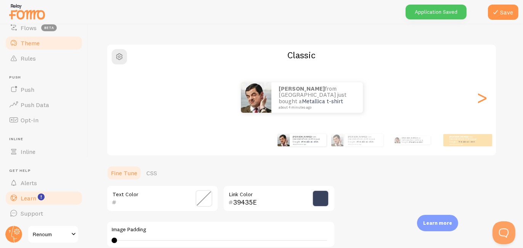
click at [52, 192] on link "Learn" at bounding box center [44, 198] width 79 height 15
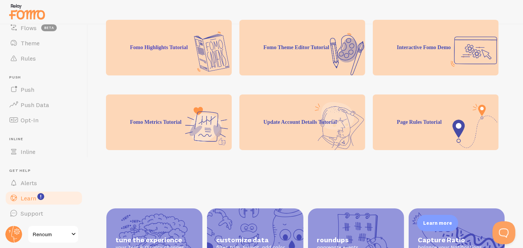
scroll to position [189, 0]
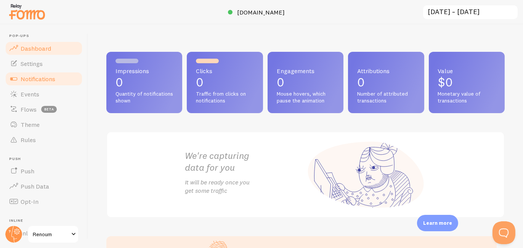
click at [48, 71] on link "Notifications" at bounding box center [44, 78] width 79 height 15
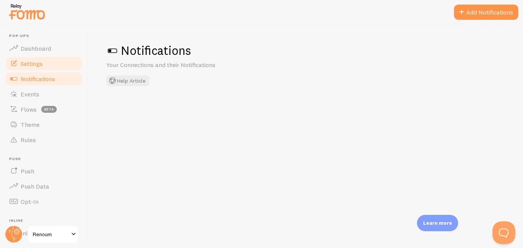
click at [65, 69] on link "Settings" at bounding box center [44, 63] width 79 height 15
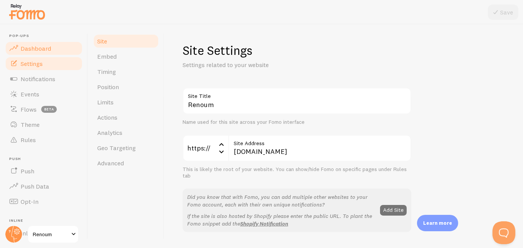
click at [51, 52] on link "Dashboard" at bounding box center [44, 48] width 79 height 15
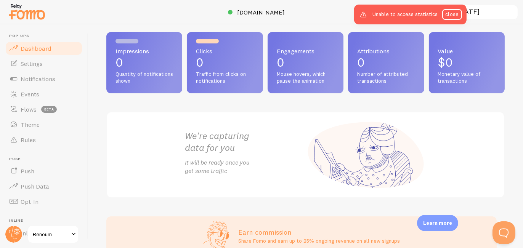
scroll to position [64, 0]
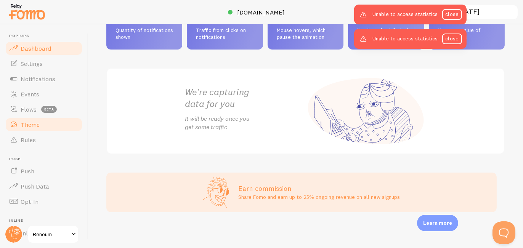
click at [61, 120] on link "Theme" at bounding box center [44, 124] width 79 height 15
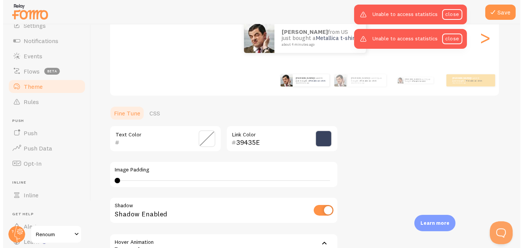
scroll to position [109, 0]
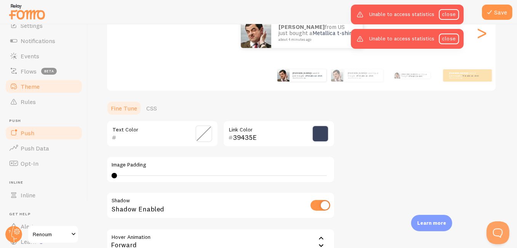
click at [26, 140] on link "Push" at bounding box center [44, 132] width 79 height 15
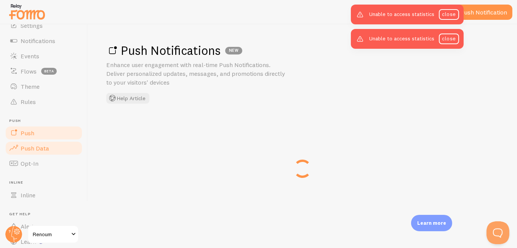
click at [37, 152] on link "Push Data" at bounding box center [44, 148] width 79 height 15
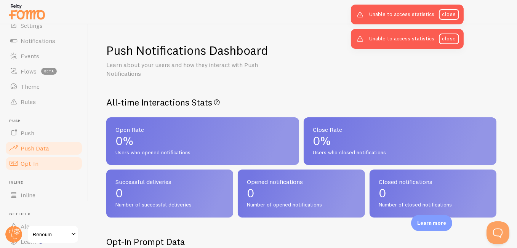
click at [36, 161] on span "Opt-In" at bounding box center [30, 164] width 18 height 8
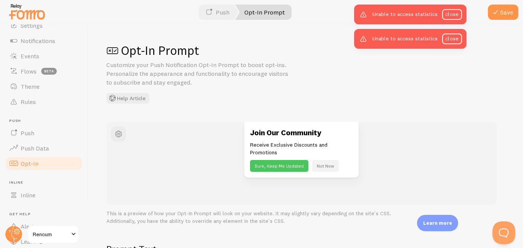
scroll to position [82, 0]
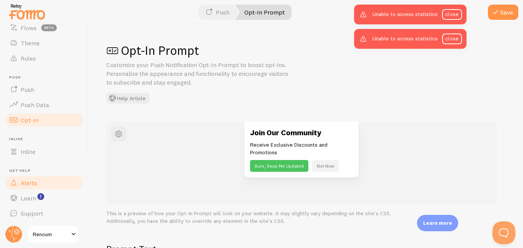
click at [30, 182] on span "Alerts" at bounding box center [29, 183] width 16 height 8
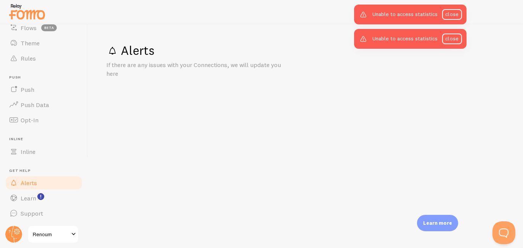
click at [40, 159] on ul "Pop-ups Dashboard Settings Notifications Events Flows beta Theme Rules Push Pus…" at bounding box center [44, 86] width 79 height 269
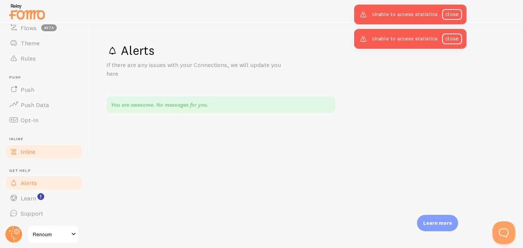
click at [43, 154] on link "Inline" at bounding box center [44, 151] width 79 height 15
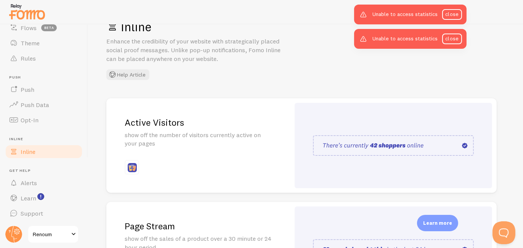
scroll to position [6, 0]
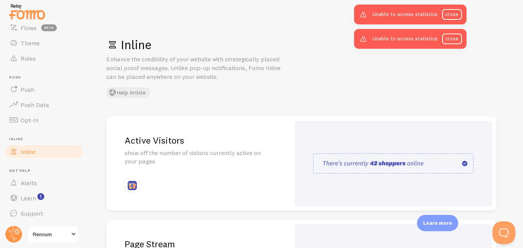
click at [251, 152] on p "show off the number of visitors currently active on your pages" at bounding box center [198, 158] width 147 height 18
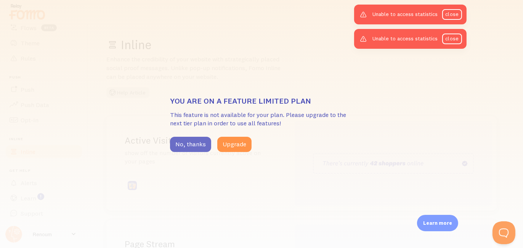
click at [203, 142] on button "No, thanks" at bounding box center [190, 144] width 41 height 15
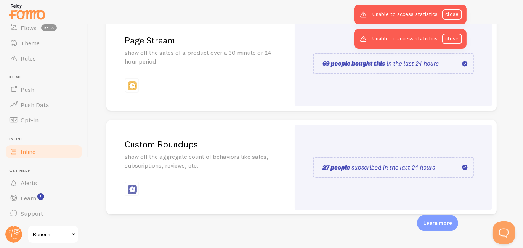
scroll to position [212, 0]
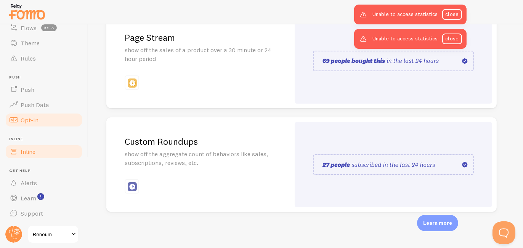
click at [48, 125] on link "Opt-In" at bounding box center [44, 119] width 79 height 15
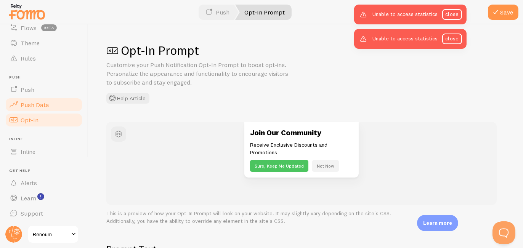
click at [48, 112] on link "Push Data" at bounding box center [44, 104] width 79 height 15
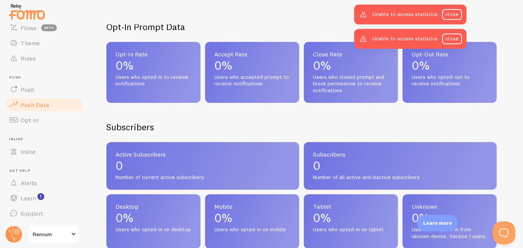
scroll to position [196, 0]
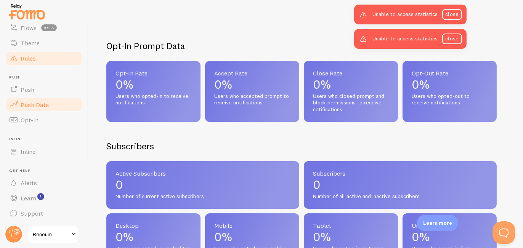
click at [47, 54] on link "Rules" at bounding box center [44, 58] width 79 height 15
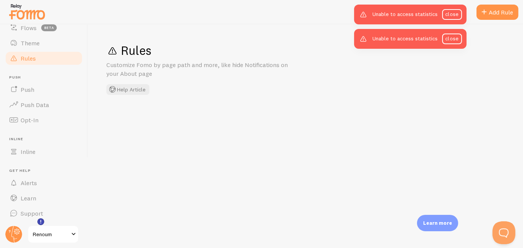
scroll to position [56, 0]
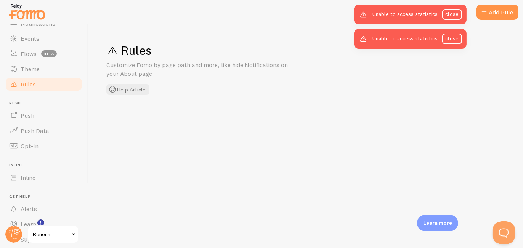
click at [47, 54] on span "beta" at bounding box center [49, 53] width 16 height 7
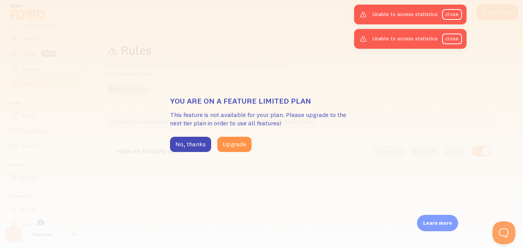
click at [50, 50] on div "You are on a feature limited plan This feature is not available for your plan. …" at bounding box center [261, 124] width 523 height 248
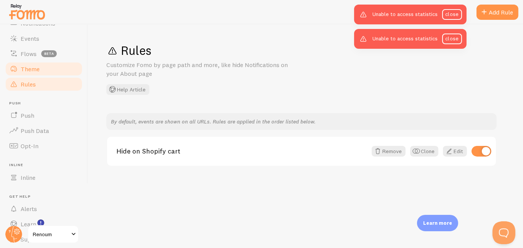
click at [51, 65] on link "Theme" at bounding box center [44, 68] width 79 height 15
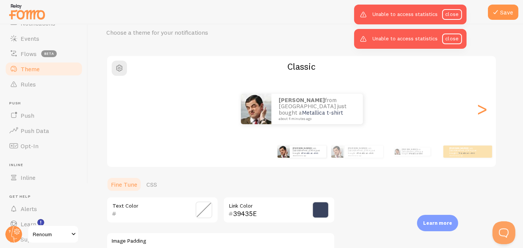
scroll to position [20, 0]
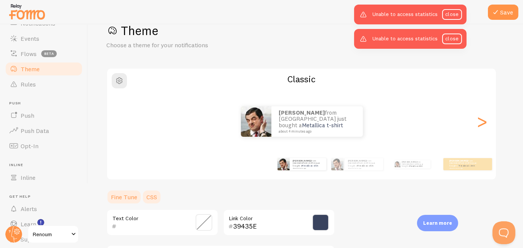
click at [144, 200] on link "CSS" at bounding box center [152, 196] width 20 height 15
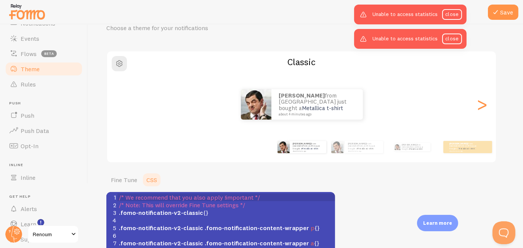
scroll to position [22, 0]
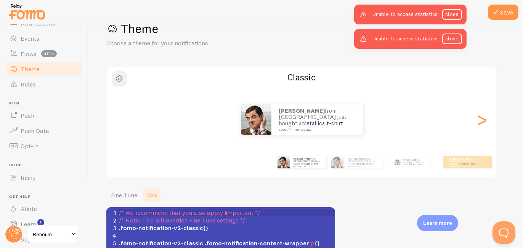
click at [123, 75] on span "button" at bounding box center [119, 78] width 9 height 9
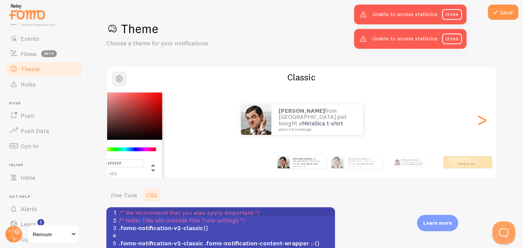
click at [123, 75] on span "button" at bounding box center [119, 78] width 9 height 9
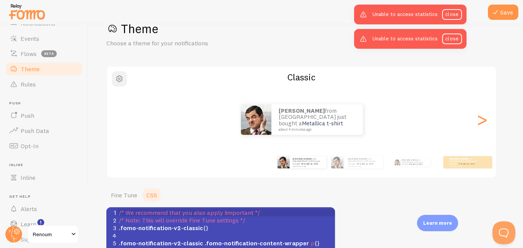
click at [123, 75] on span "button" at bounding box center [119, 78] width 9 height 9
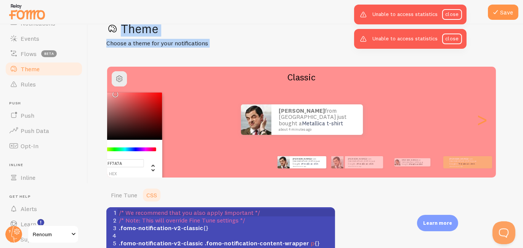
scroll to position [0, 0]
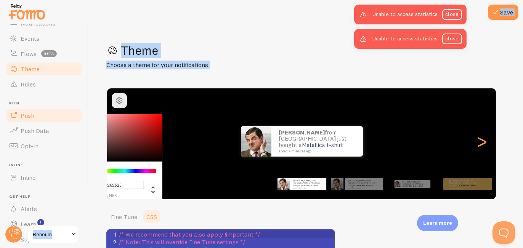
type input "#FFFFFF"
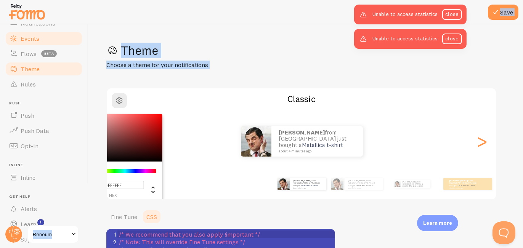
drag, startPoint x: 125, startPoint y: 119, endPoint x: 63, endPoint y: 36, distance: 103.7
click at [63, 36] on main "Pop-ups Dashboard Settings Notifications Events Flows beta Theme Rules Push Pus…" at bounding box center [261, 136] width 523 height 224
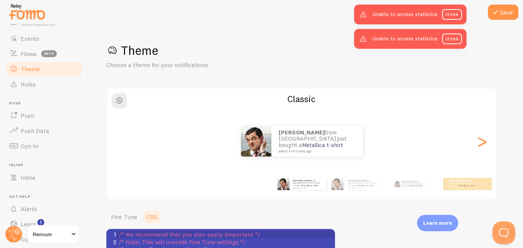
click at [203, 16] on div at bounding box center [261, 12] width 523 height 24
click at [65, 40] on link "Events" at bounding box center [44, 38] width 79 height 15
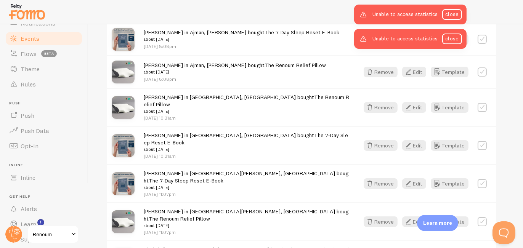
scroll to position [373, 0]
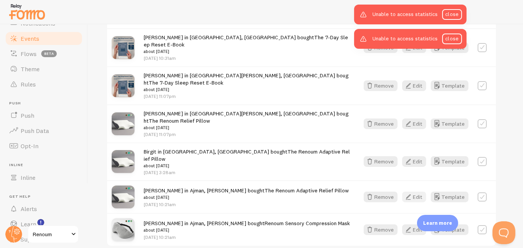
click at [415, 192] on button "Edit" at bounding box center [414, 197] width 24 height 11
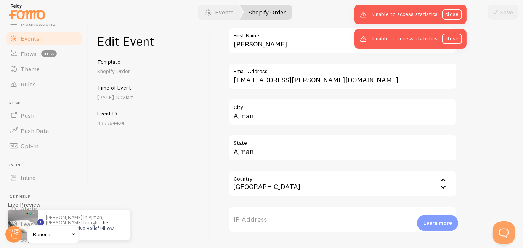
scroll to position [284, 0]
click at [280, 46] on input "[PERSON_NAME]" at bounding box center [342, 40] width 229 height 27
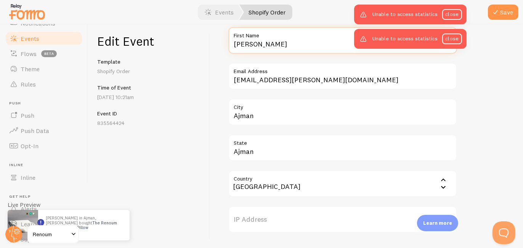
type input "Rodney"
click at [272, 109] on label "City" at bounding box center [342, 105] width 229 height 13
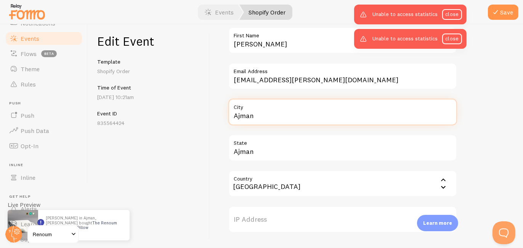
click at [272, 109] on input "Ajman" at bounding box center [342, 112] width 229 height 27
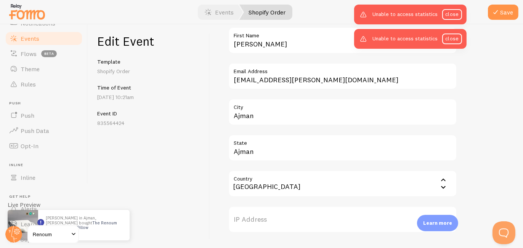
click at [272, 109] on label "City" at bounding box center [342, 105] width 229 height 13
click at [272, 109] on input "Ajman" at bounding box center [342, 112] width 229 height 27
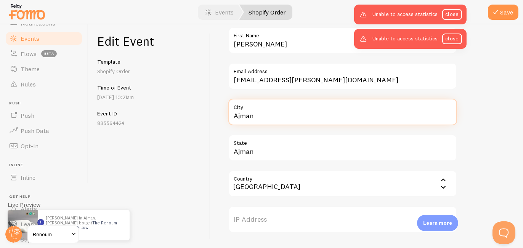
click at [269, 114] on input "Ajman" at bounding box center [342, 112] width 229 height 27
type input "q"
click at [269, 114] on input "q" at bounding box center [342, 112] width 229 height 27
type input "Queens,"
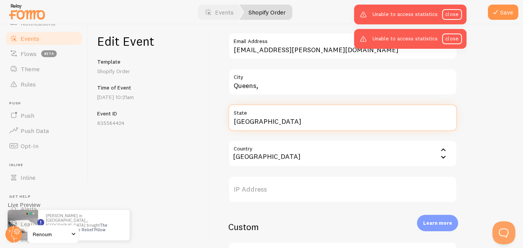
scroll to position [314, 0]
type input "Australia"
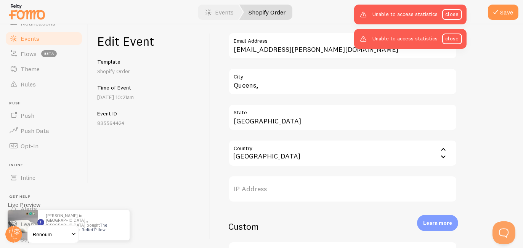
click at [285, 162] on input "Country" at bounding box center [342, 153] width 229 height 27
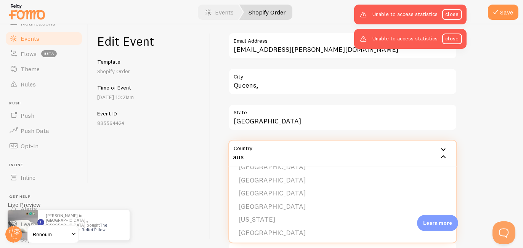
scroll to position [0, 0]
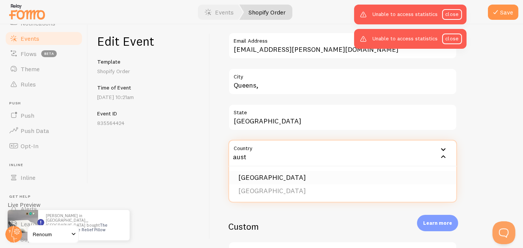
type input "aust"
click at [255, 174] on li "Australia" at bounding box center [342, 177] width 227 height 13
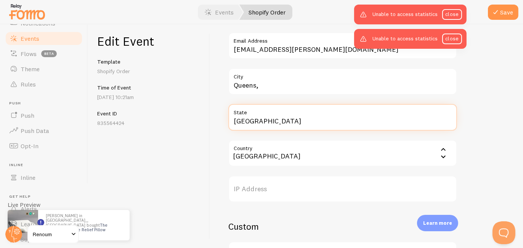
click at [326, 129] on input "Australia" at bounding box center [342, 117] width 229 height 27
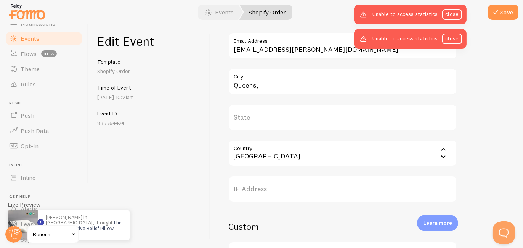
click at [146, 106] on div "Edit Event Template Shopify Order Time of Event Jul 11th @ 10:21am Event ID 835…" at bounding box center [149, 136] width 122 height 224
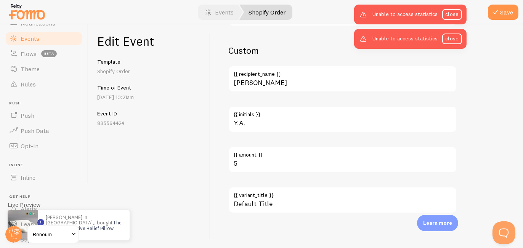
scroll to position [492, 0]
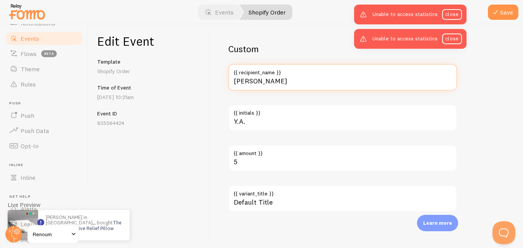
click at [296, 89] on input "[PERSON_NAME]" at bounding box center [342, 77] width 229 height 27
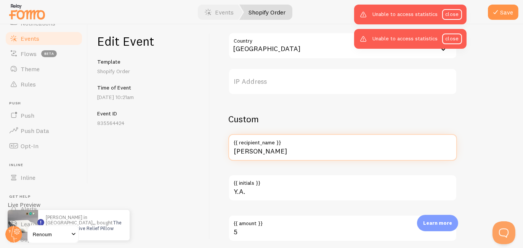
scroll to position [464, 0]
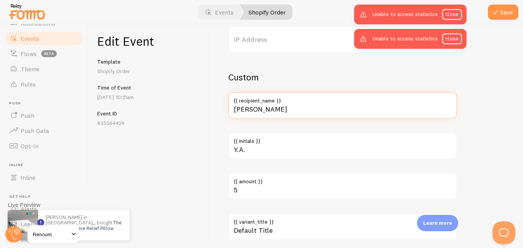
type input "Rodney"
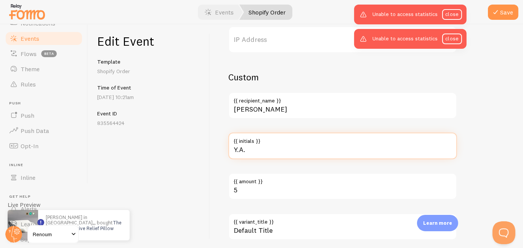
click at [271, 149] on input "Y.A." at bounding box center [342, 146] width 229 height 27
click at [271, 149] on input "R" at bounding box center [342, 146] width 229 height 27
click at [271, 149] on input "R.A" at bounding box center [342, 146] width 229 height 27
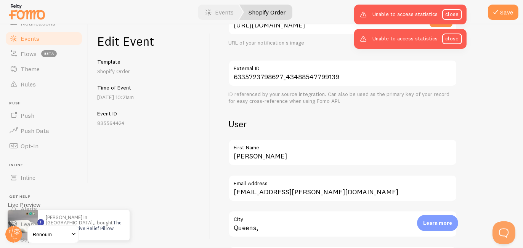
scroll to position [143, 0]
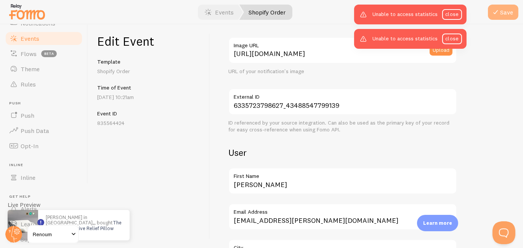
type input "R.A."
click at [492, 12] on icon "submit" at bounding box center [495, 12] width 9 height 9
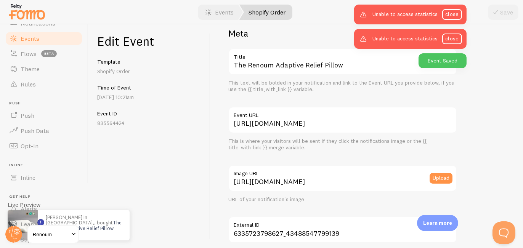
scroll to position [0, 0]
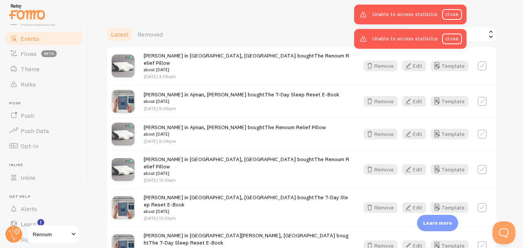
scroll to position [213, 0]
click at [406, 130] on icon "button" at bounding box center [408, 134] width 9 height 9
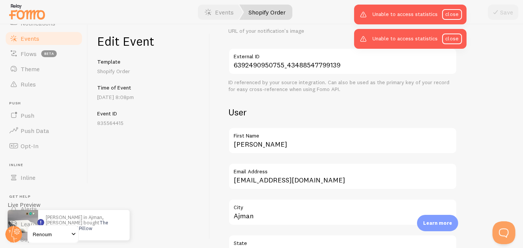
scroll to position [184, 0]
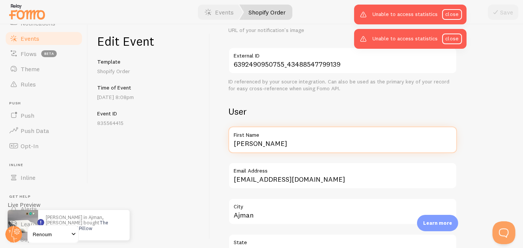
click at [295, 151] on input "[PERSON_NAME]" at bounding box center [342, 140] width 229 height 27
type input "Henry"
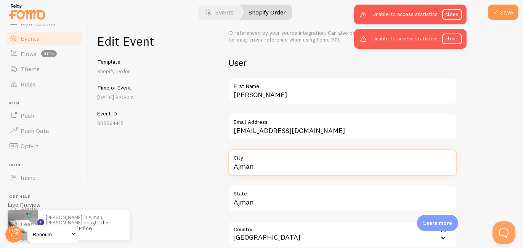
scroll to position [234, 0]
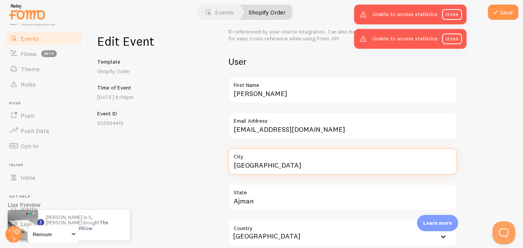
type input "Sydney"
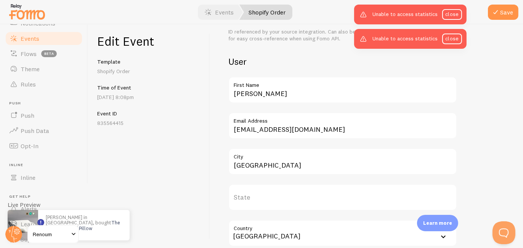
type input "a"
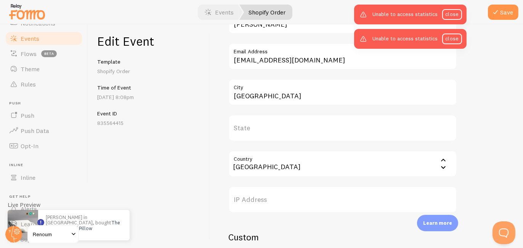
scroll to position [305, 0]
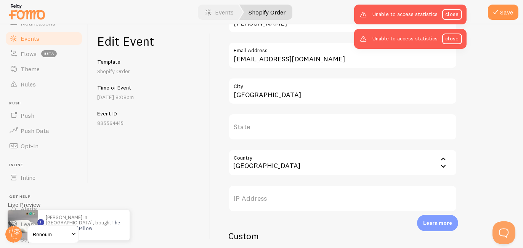
click at [305, 165] on input "Country" at bounding box center [342, 162] width 229 height 27
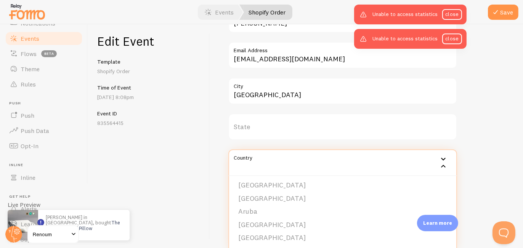
scroll to position [134, 0]
click at [274, 219] on li "Australia" at bounding box center [342, 224] width 227 height 13
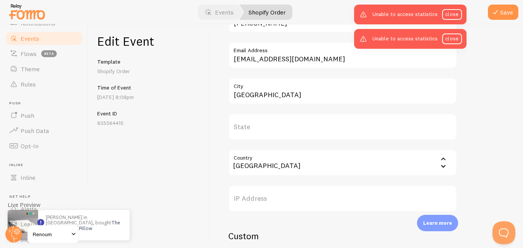
click at [199, 180] on div "Edit Event Template Shopify Order Time of Event Aug 14th @ 8:08pm Event ID 8355…" at bounding box center [149, 136] width 122 height 224
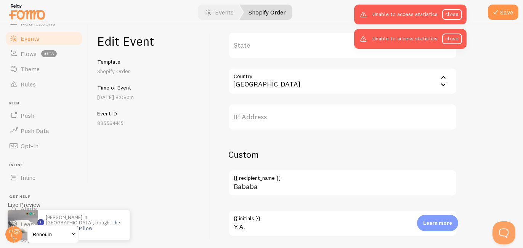
scroll to position [446, 0]
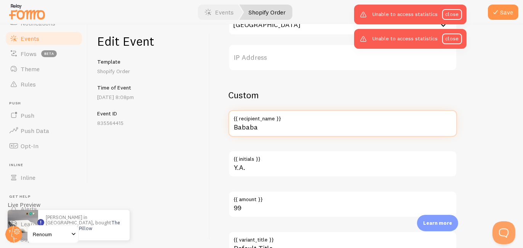
click at [299, 128] on input "Bababa" at bounding box center [342, 123] width 229 height 27
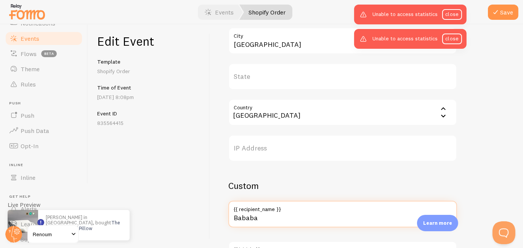
scroll to position [358, 0]
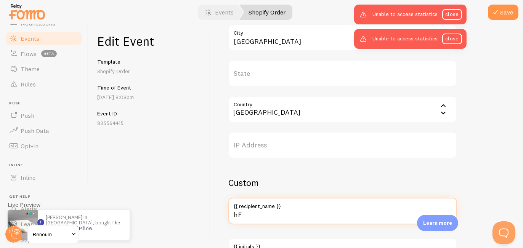
type input "h"
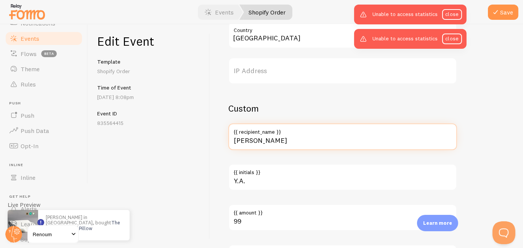
type input "Henry"
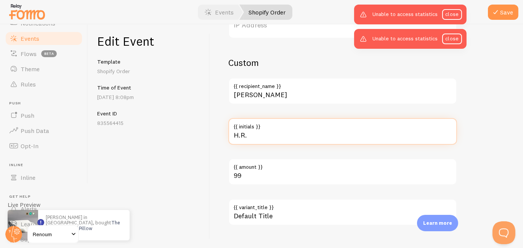
scroll to position [492, 0]
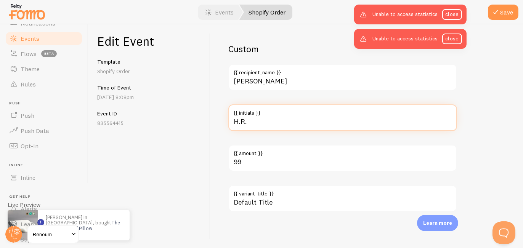
type input "H.R."
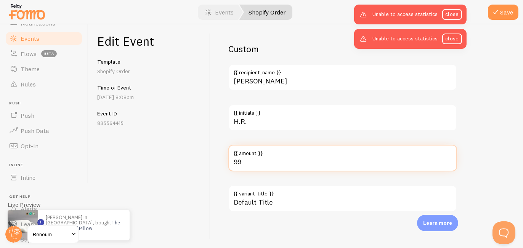
click at [284, 162] on input "99" at bounding box center [342, 158] width 229 height 27
click at [284, 162] on input "1" at bounding box center [342, 158] width 229 height 27
type input "3"
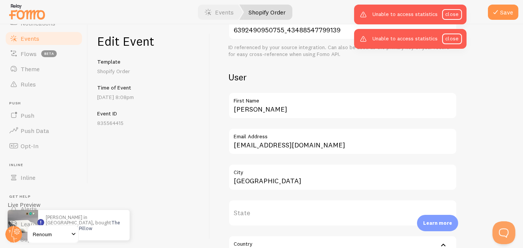
scroll to position [202, 0]
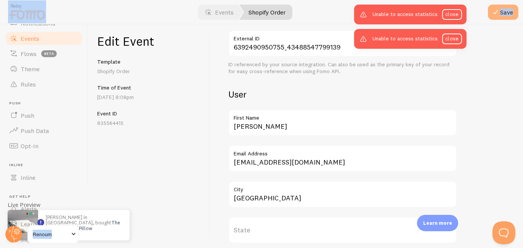
click at [502, 6] on div "Pop-ups Dashboard Settings Notifications Events Flows beta Theme Rules Push Pus…" at bounding box center [261, 124] width 523 height 248
click at [502, 6] on button "Save" at bounding box center [503, 12] width 30 height 15
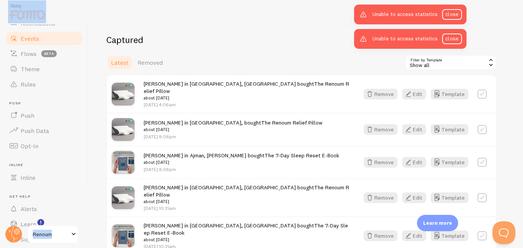
scroll to position [184, 0]
click at [414, 157] on button "Edit" at bounding box center [414, 162] width 24 height 11
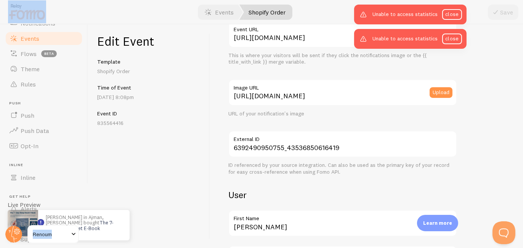
scroll to position [151, 0]
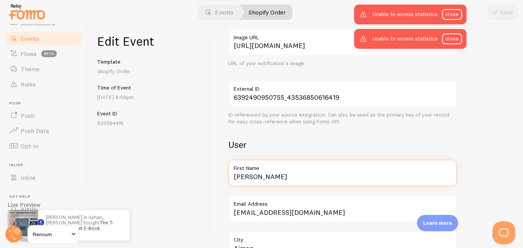
click at [268, 178] on input "[PERSON_NAME]" at bounding box center [342, 173] width 229 height 27
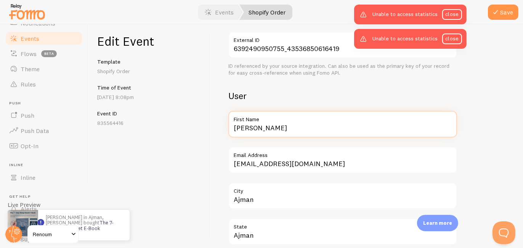
scroll to position [202, 0]
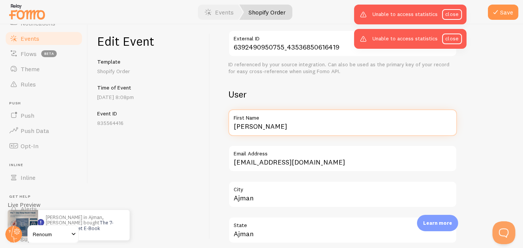
type input "Henry"
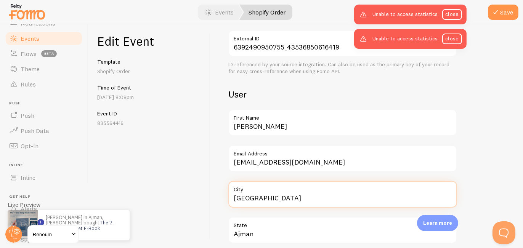
type input "Sydney"
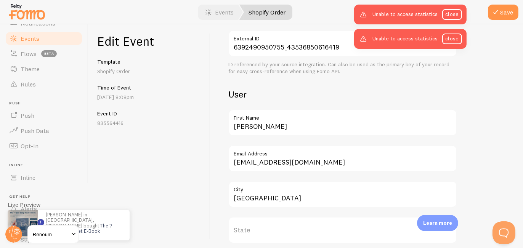
scroll to position [331, 0]
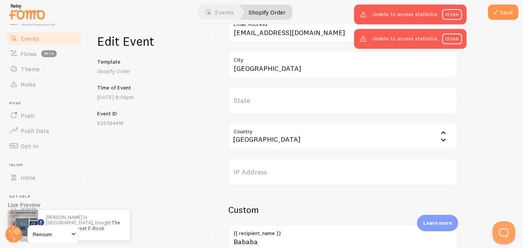
click at [309, 146] on input "Country" at bounding box center [342, 136] width 229 height 27
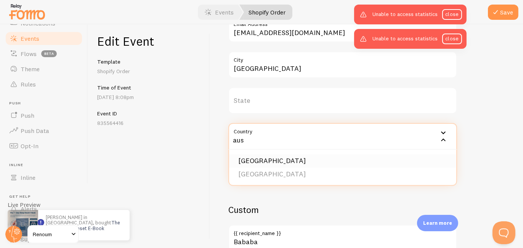
type input "aus"
click at [281, 162] on li "Australia" at bounding box center [342, 160] width 227 height 13
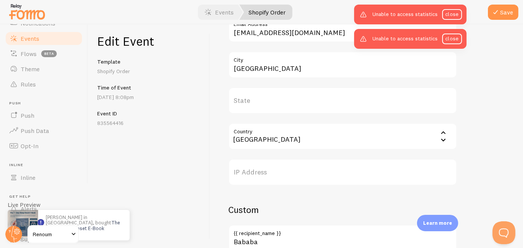
scroll to position [431, 0]
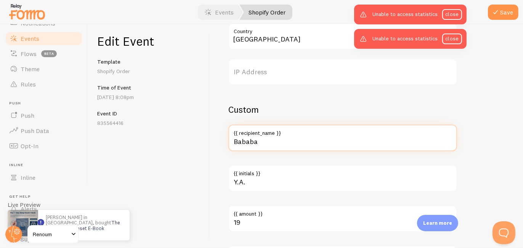
click at [293, 145] on input "Bababa" at bounding box center [342, 138] width 229 height 27
type input "H"
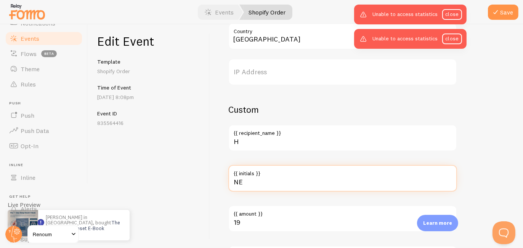
type input "N"
type input "H.R."
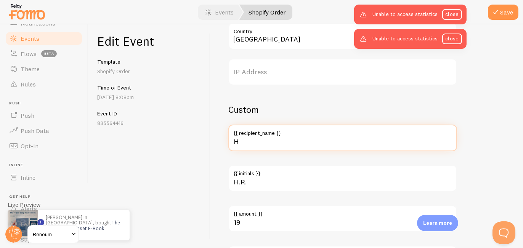
click at [293, 145] on input "H" at bounding box center [342, 138] width 229 height 27
type input "Henry"
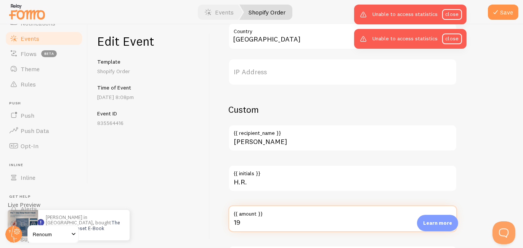
click at [259, 229] on input "19" at bounding box center [342, 218] width 229 height 27
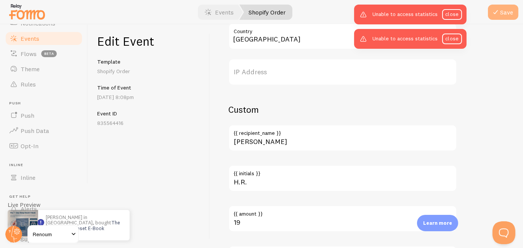
click at [510, 9] on button "Save" at bounding box center [503, 12] width 30 height 15
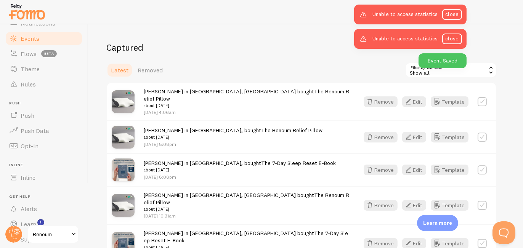
scroll to position [178, 0]
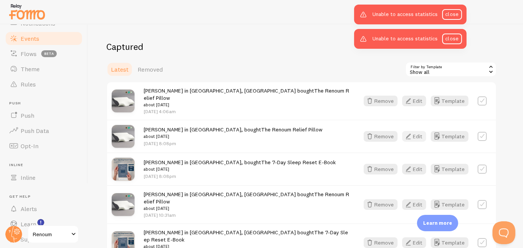
click at [413, 132] on icon "button" at bounding box center [408, 136] width 9 height 9
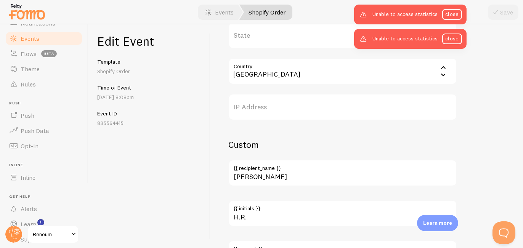
scroll to position [477, 0]
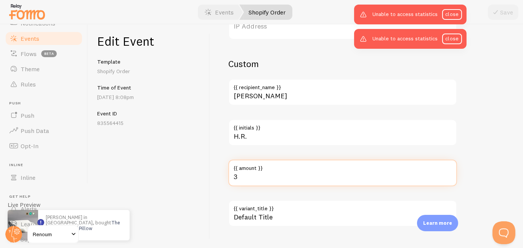
click at [290, 178] on input "3" at bounding box center [342, 173] width 229 height 27
type input "99"
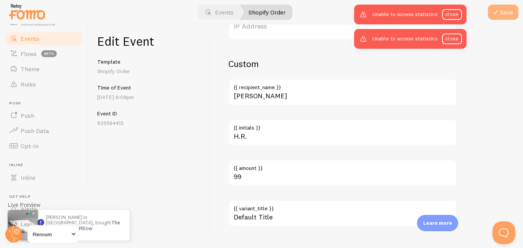
click at [489, 14] on button "Save" at bounding box center [503, 12] width 30 height 15
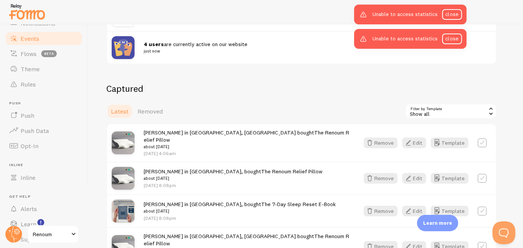
scroll to position [119, 0]
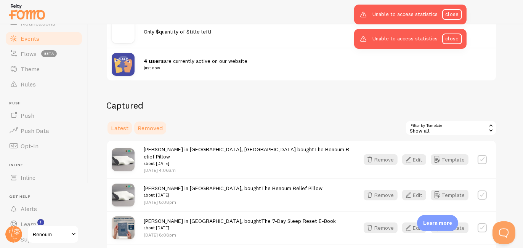
click at [157, 128] on span "Removed" at bounding box center [150, 128] width 25 height 8
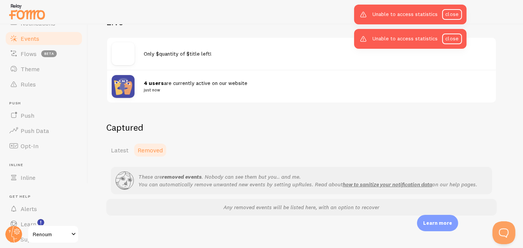
scroll to position [100, 0]
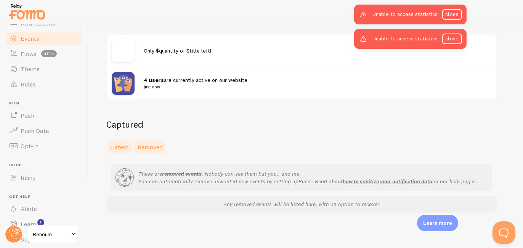
click at [127, 144] on span "Latest" at bounding box center [120, 147] width 18 height 8
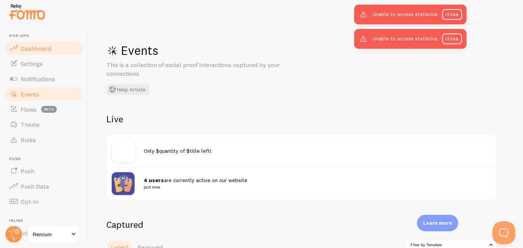
click at [47, 49] on span "Dashboard" at bounding box center [36, 49] width 30 height 8
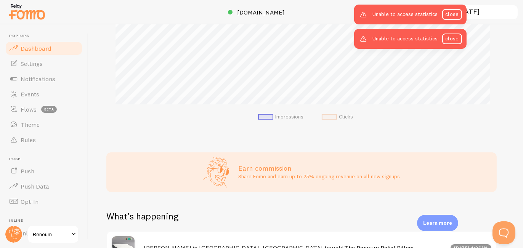
scroll to position [144, 0]
